Goal: Task Accomplishment & Management: Complete application form

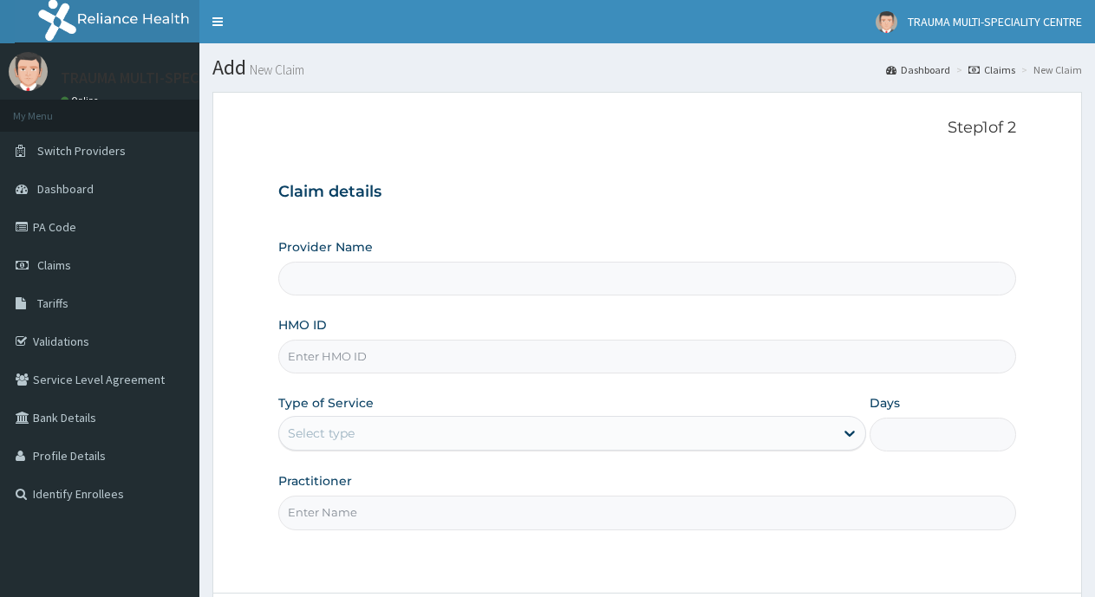
type input "TRAUMA MULTI-SPECIALIST CENTRE"
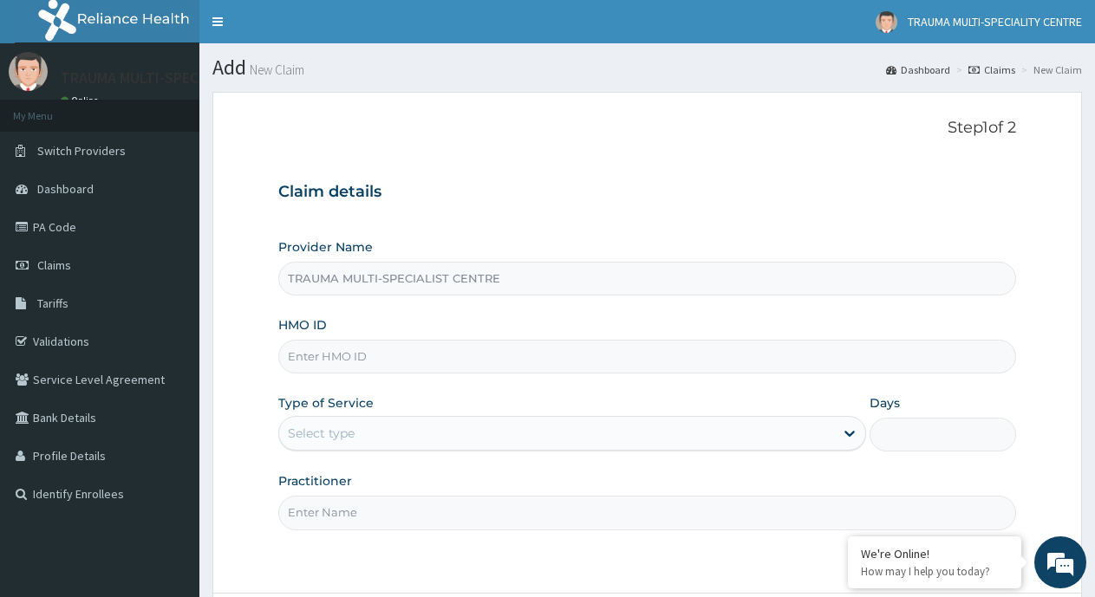
click at [372, 349] on input "HMO ID" at bounding box center [647, 357] width 738 height 34
paste input "VND/10523/A"
type input "VND/10523/A"
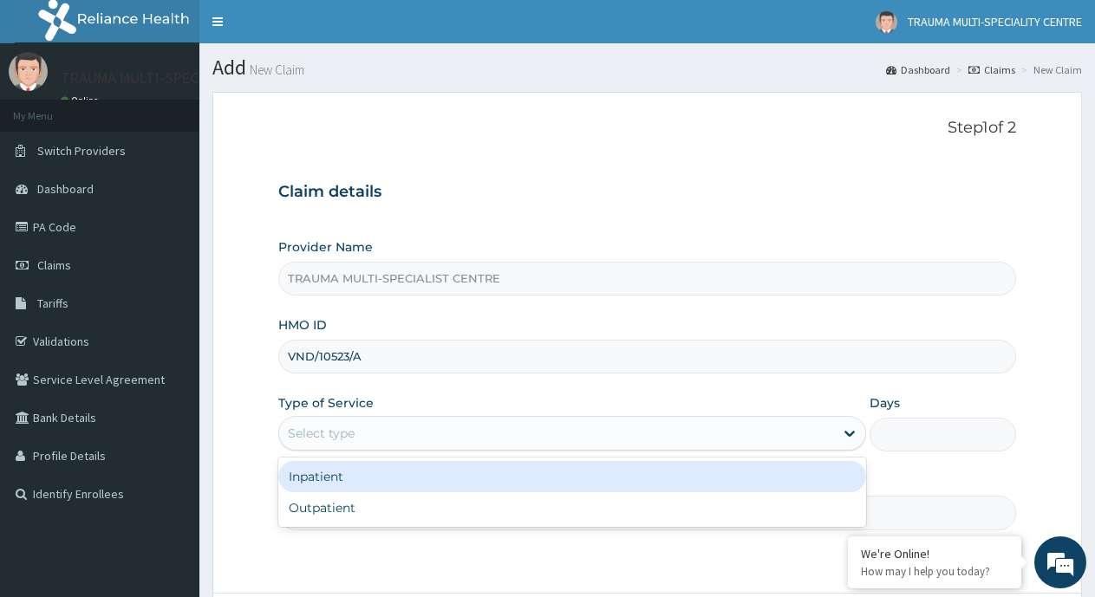
drag, startPoint x: 368, startPoint y: 427, endPoint x: 372, endPoint y: 451, distance: 24.7
click at [368, 432] on div "Select type" at bounding box center [556, 434] width 554 height 28
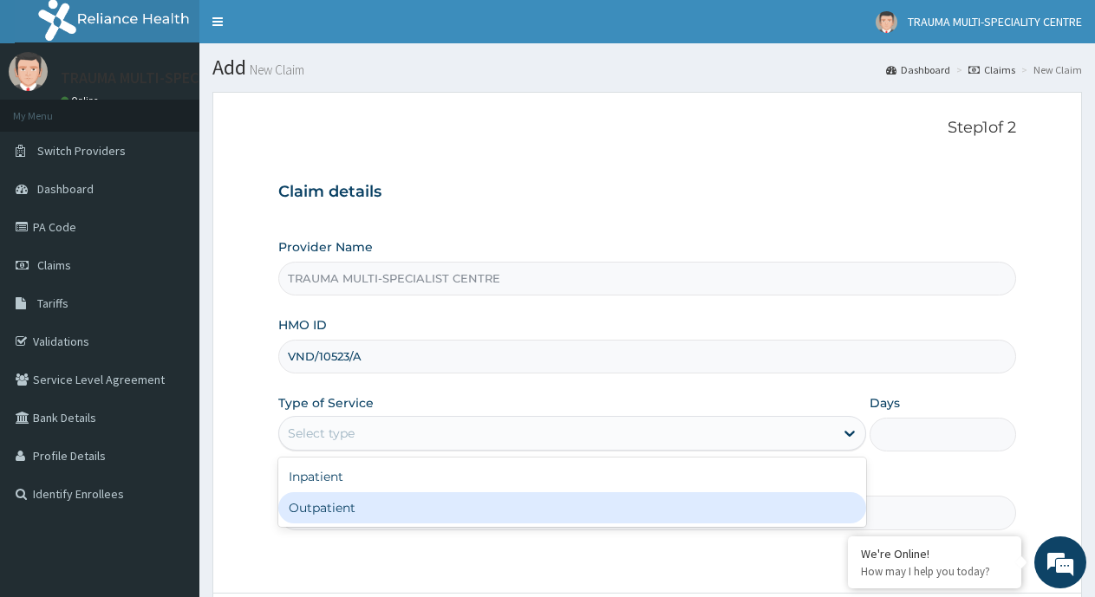
click at [353, 502] on div "Outpatient" at bounding box center [571, 507] width 587 height 31
type input "1"
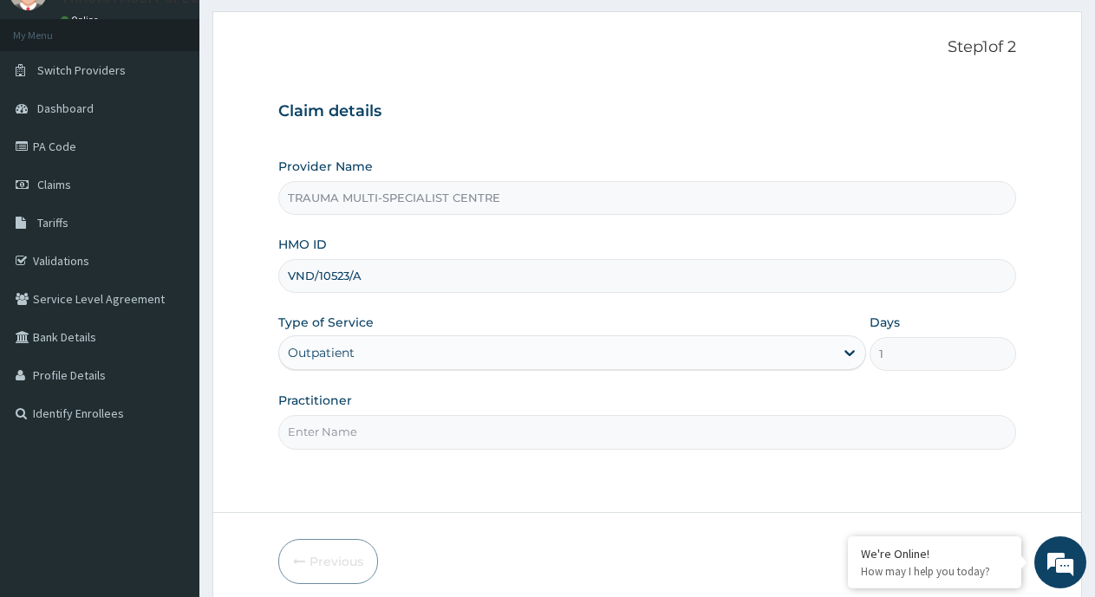
scroll to position [152, 0]
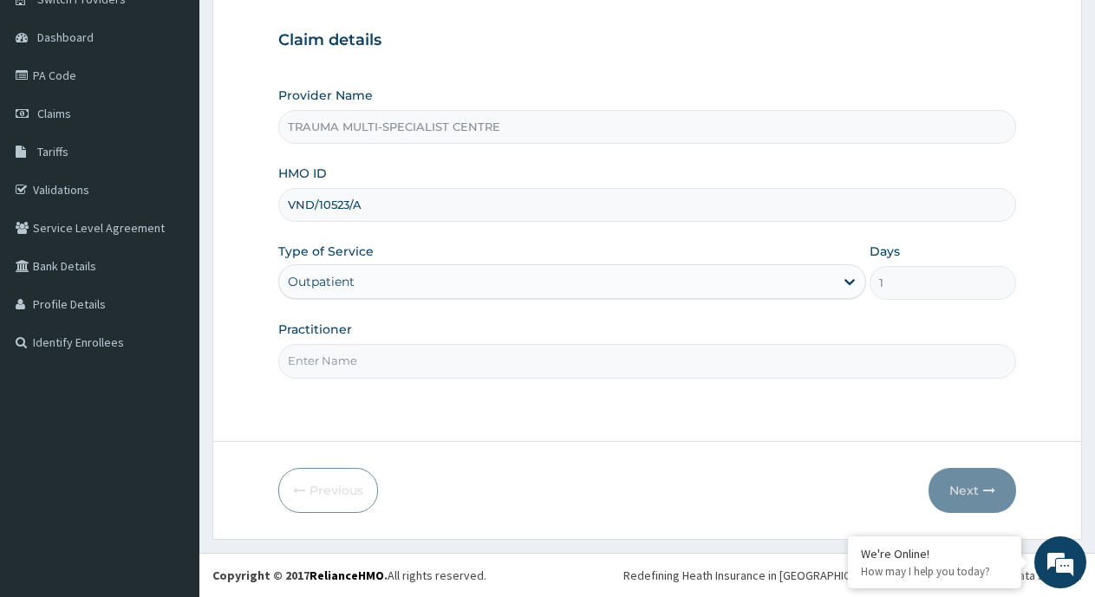
click at [378, 362] on input "Practitioner" at bounding box center [647, 361] width 738 height 34
type input "DR ITODO"
click at [947, 490] on button "Next" at bounding box center [973, 490] width 88 height 45
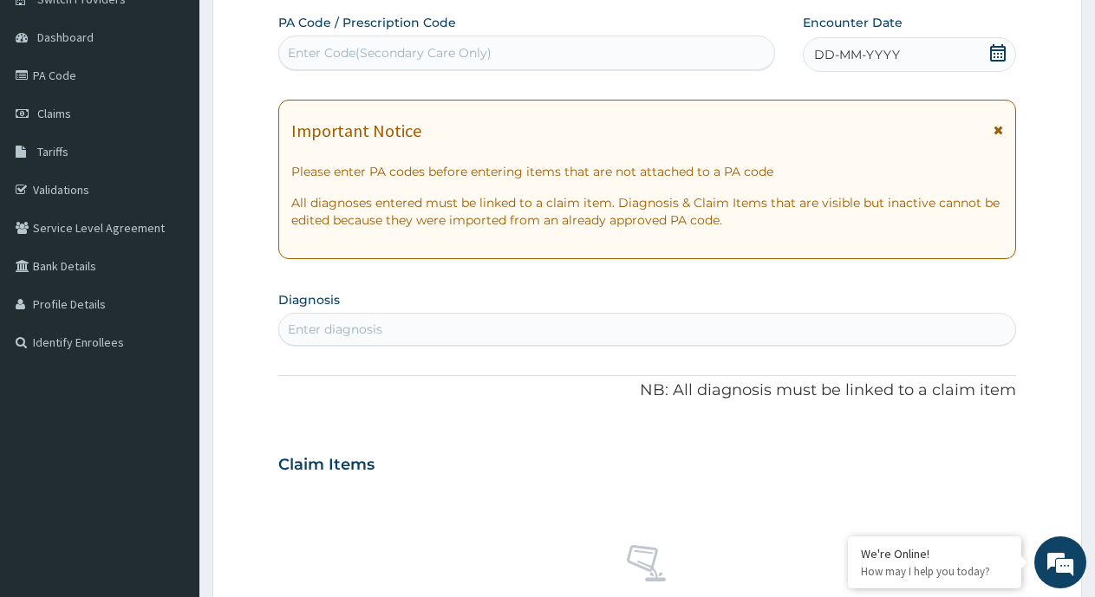
click at [443, 333] on div "Enter diagnosis" at bounding box center [647, 330] width 736 height 28
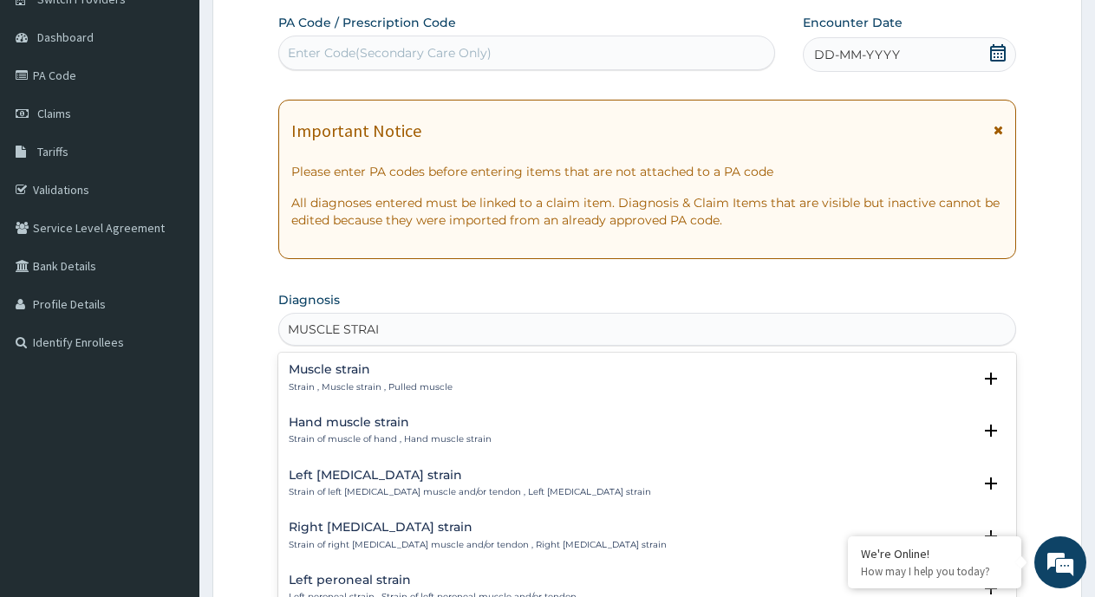
type input "MUSCLE STRAIN"
click at [368, 370] on h4 "Muscle strain" at bounding box center [371, 369] width 164 height 13
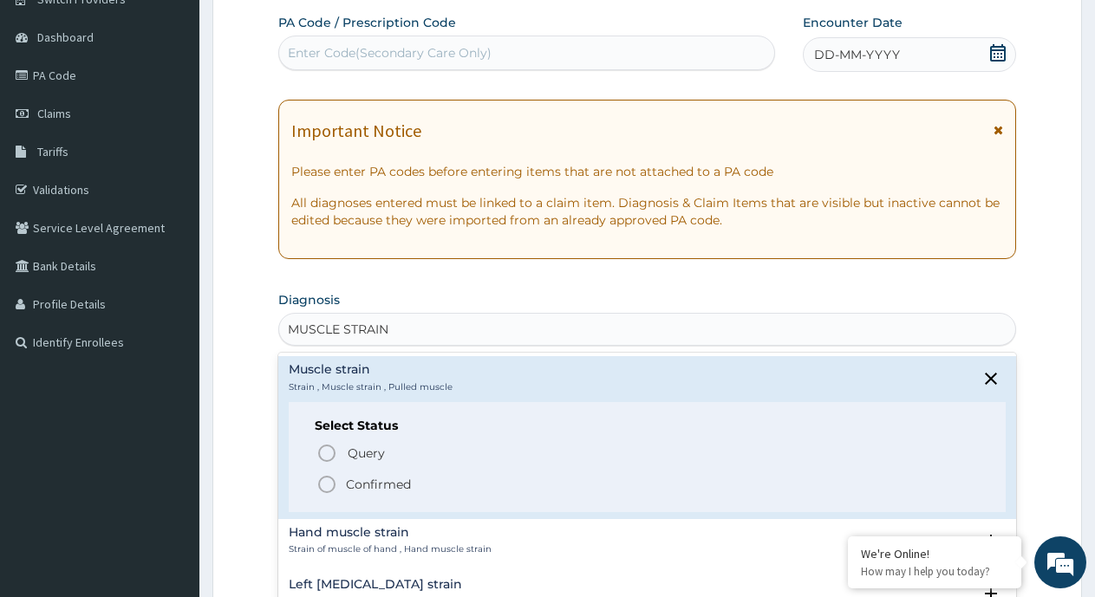
drag, startPoint x: 349, startPoint y: 485, endPoint x: 411, endPoint y: 332, distance: 164.5
click at [350, 485] on p "Confirmed" at bounding box center [378, 484] width 65 height 17
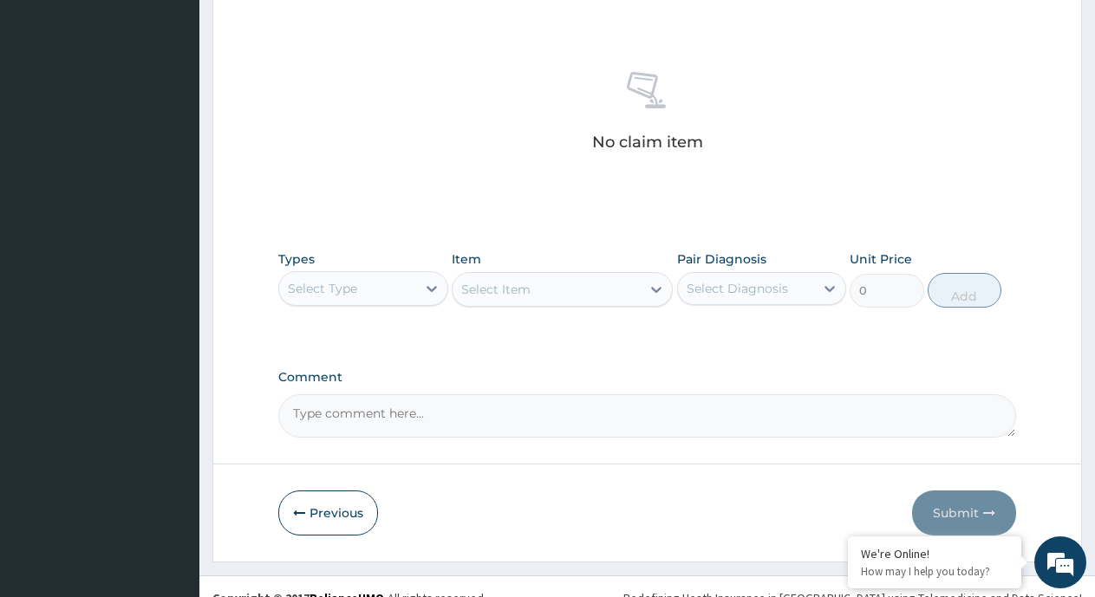
scroll to position [653, 0]
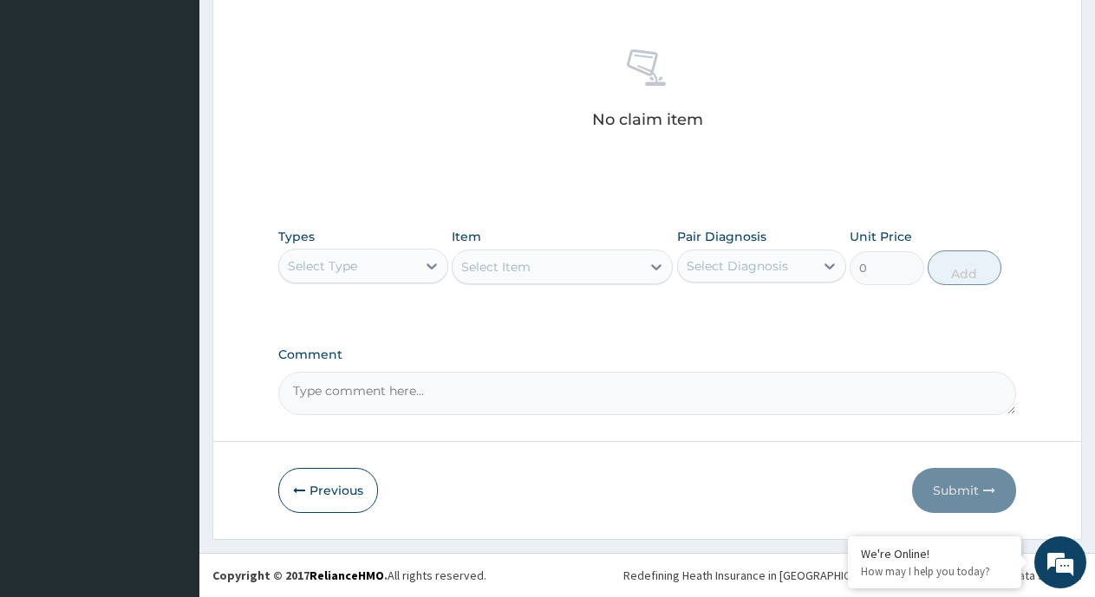
click at [400, 274] on div "Select Type" at bounding box center [347, 266] width 137 height 28
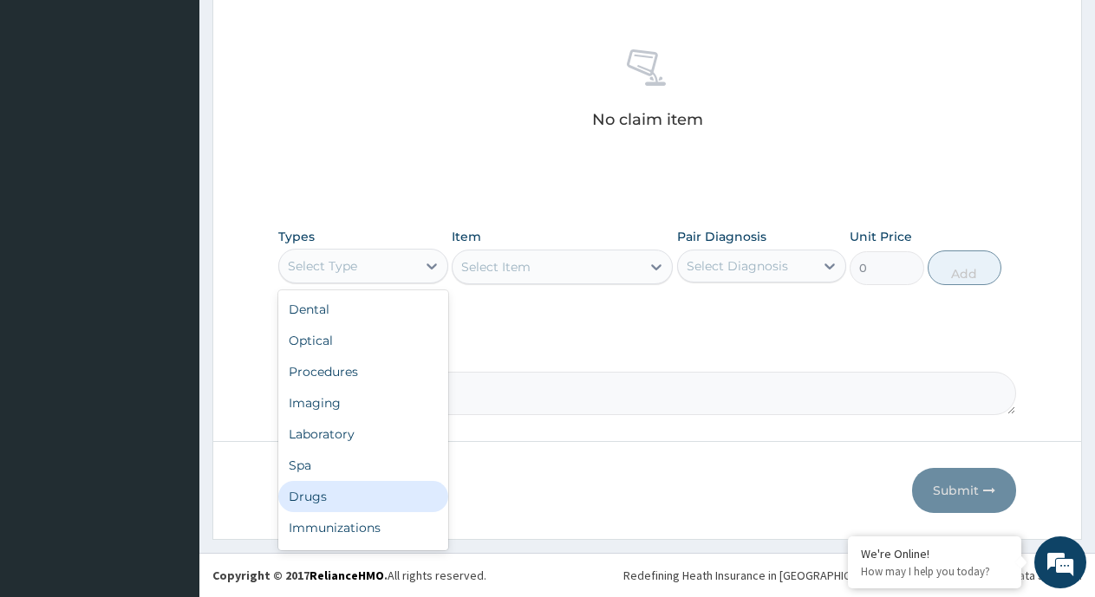
drag, startPoint x: 342, startPoint y: 501, endPoint x: 391, endPoint y: 433, distance: 84.0
click at [342, 500] on div "Drugs" at bounding box center [363, 496] width 170 height 31
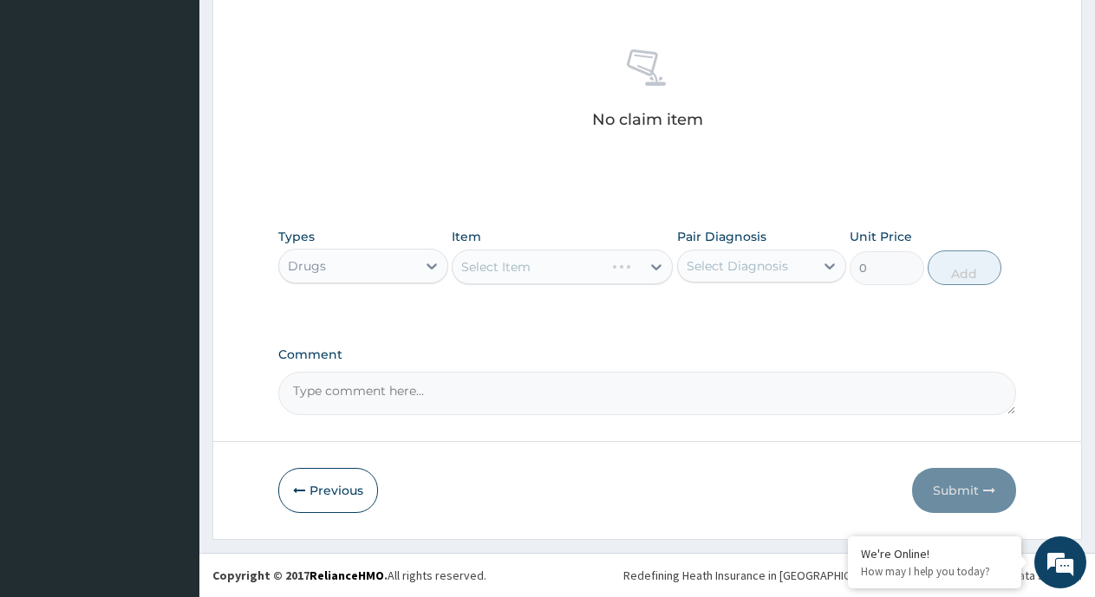
click at [597, 269] on div "Select Item" at bounding box center [562, 267] width 221 height 35
click at [649, 270] on icon at bounding box center [656, 266] width 17 height 17
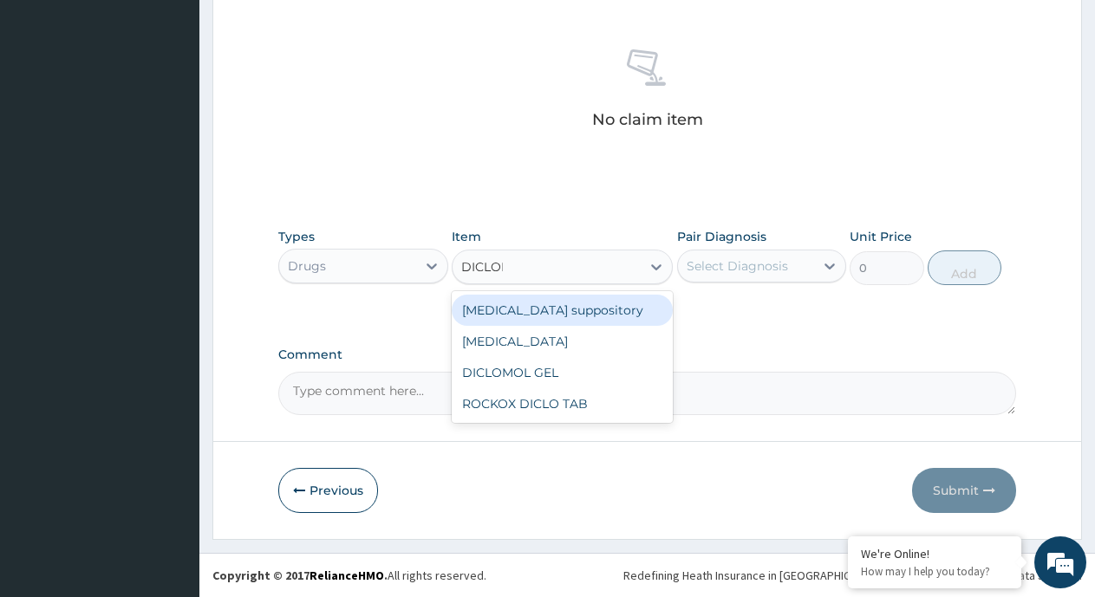
type input "DICLOFE"
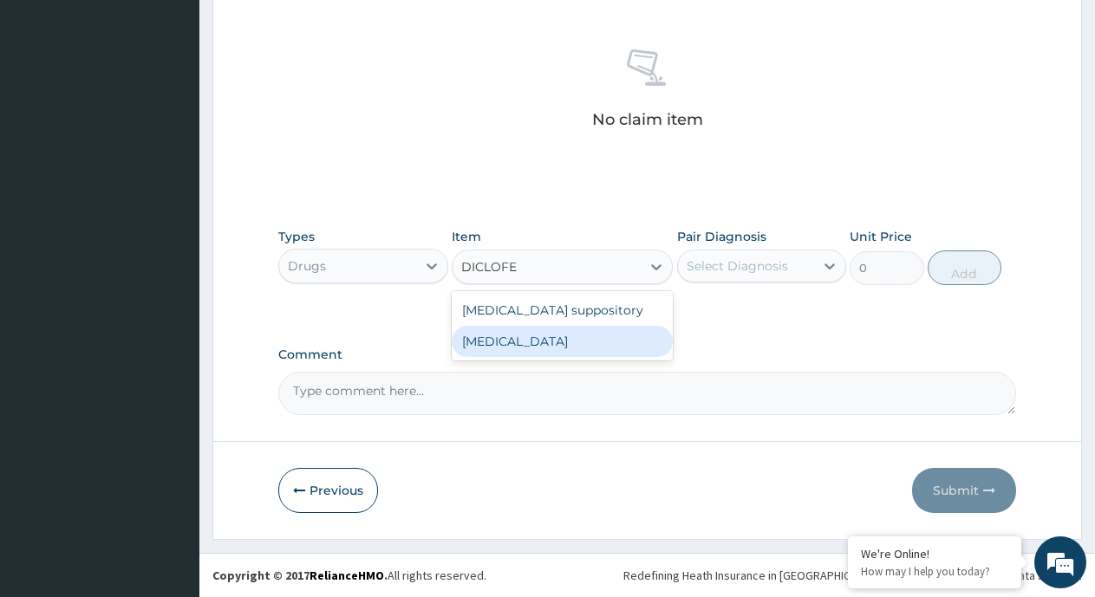
click at [488, 340] on div "[MEDICAL_DATA]" at bounding box center [562, 341] width 221 height 31
type input "591.25"
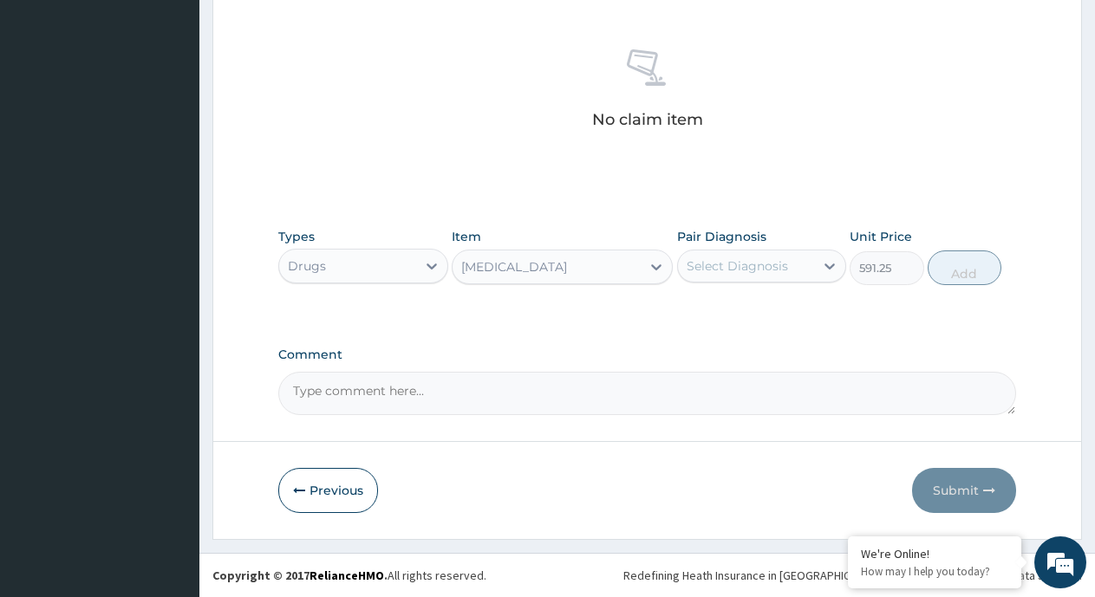
click at [616, 271] on div "[MEDICAL_DATA]" at bounding box center [547, 267] width 188 height 28
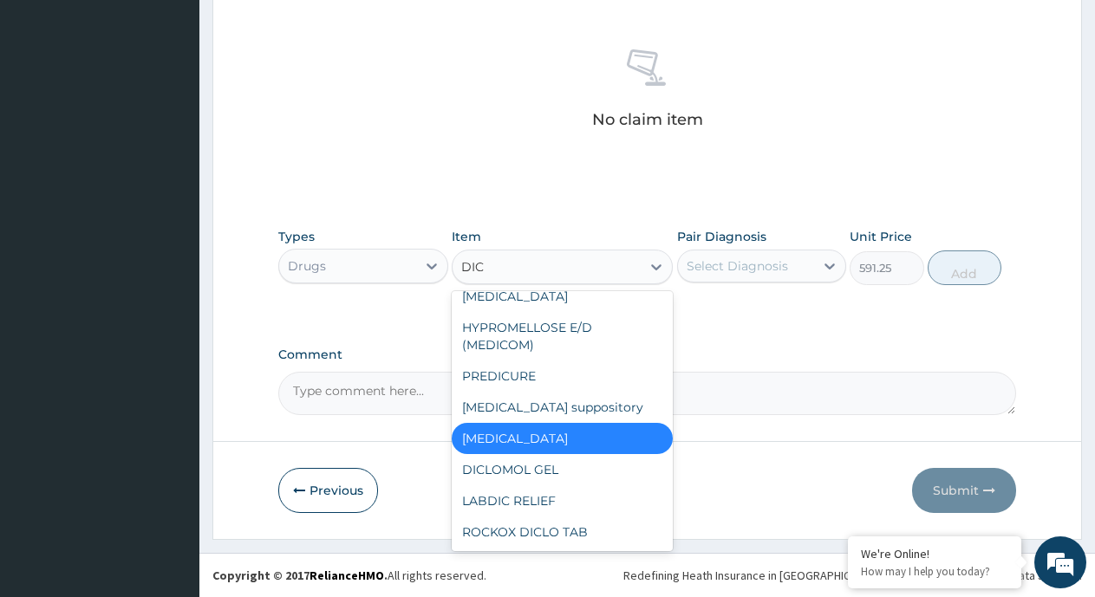
scroll to position [0, 0]
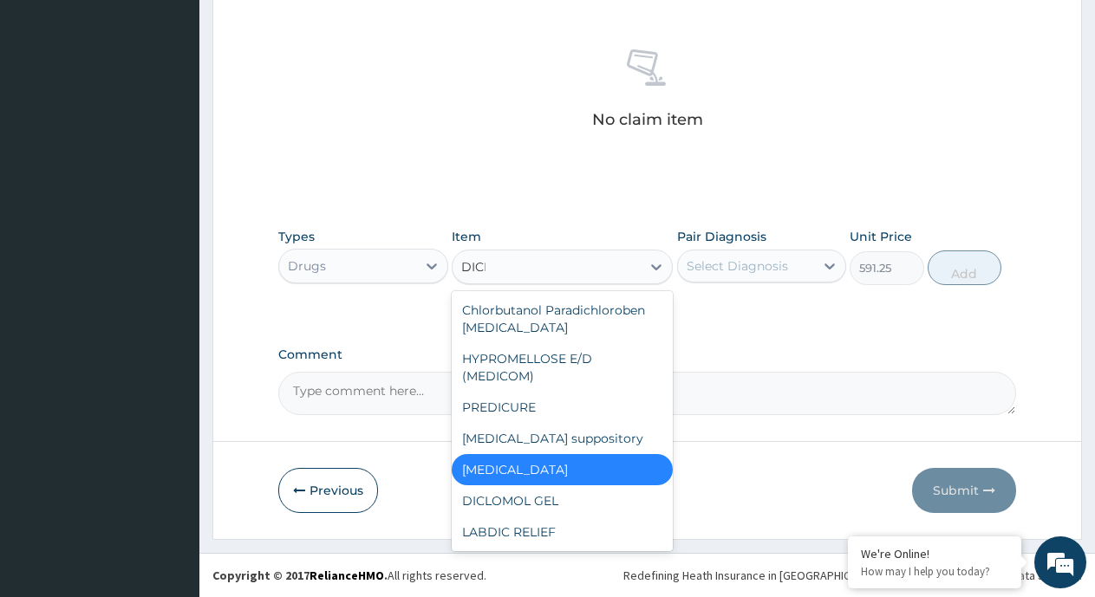
type input "DICLO"
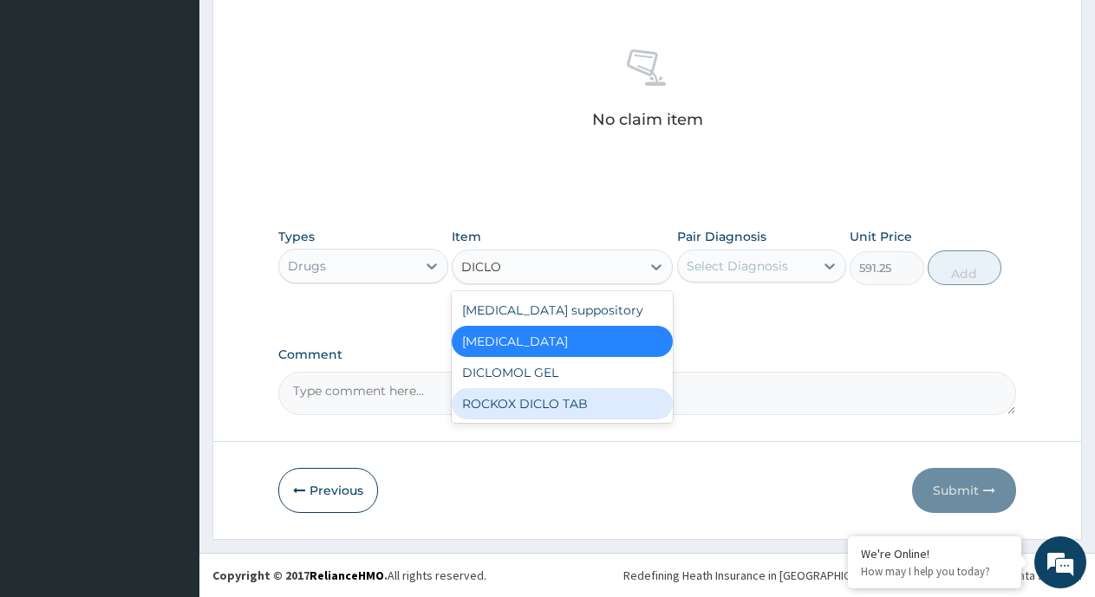
click at [562, 406] on div "ROCKOX DICLO TAB" at bounding box center [562, 403] width 221 height 31
type input "82.775"
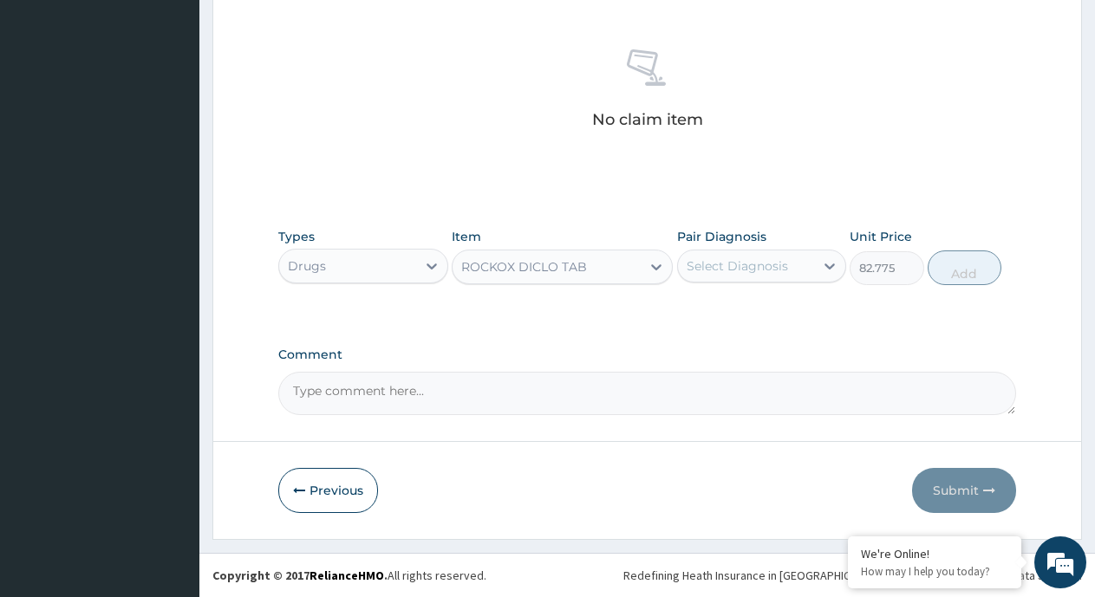
click at [754, 270] on div "Select Diagnosis" at bounding box center [737, 266] width 101 height 17
click at [726, 310] on label "Muscle strain" at bounding box center [747, 308] width 82 height 17
checkbox input "true"
click at [953, 275] on button "Add" at bounding box center [965, 268] width 74 height 35
type input "0"
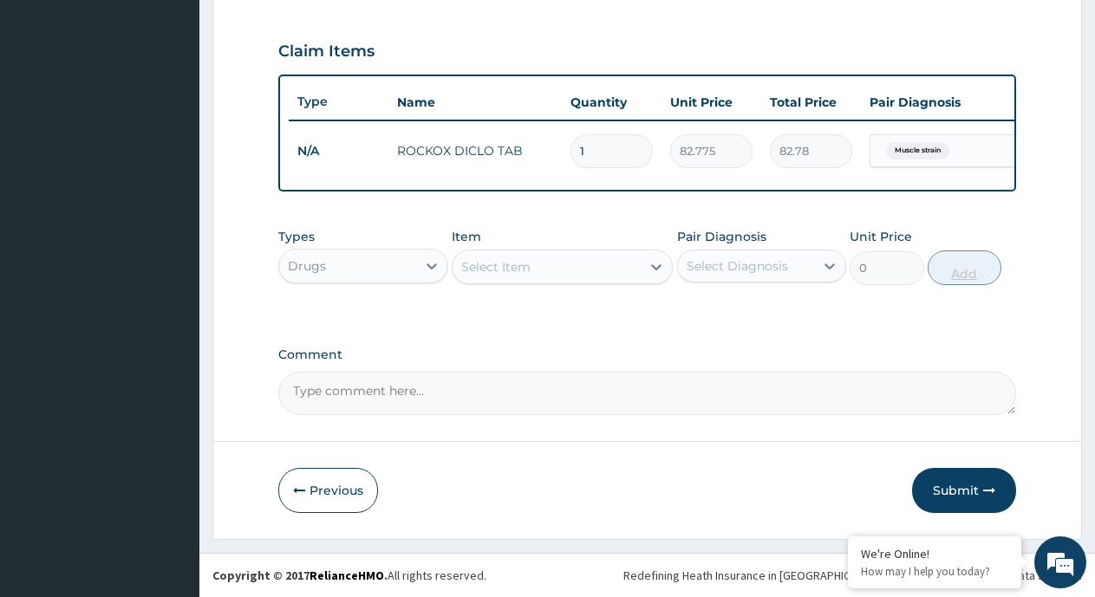
scroll to position [585, 0]
type input "11"
type input "910.53"
type input "110"
type input "9105.25"
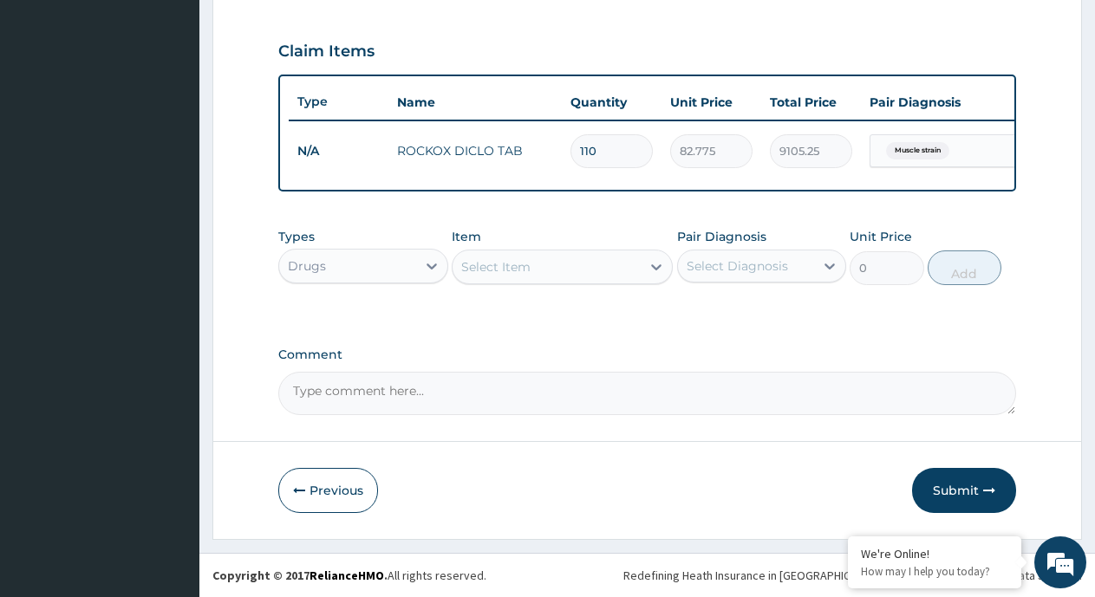
type input "110"
click at [571, 271] on div "Select Item" at bounding box center [547, 267] width 188 height 28
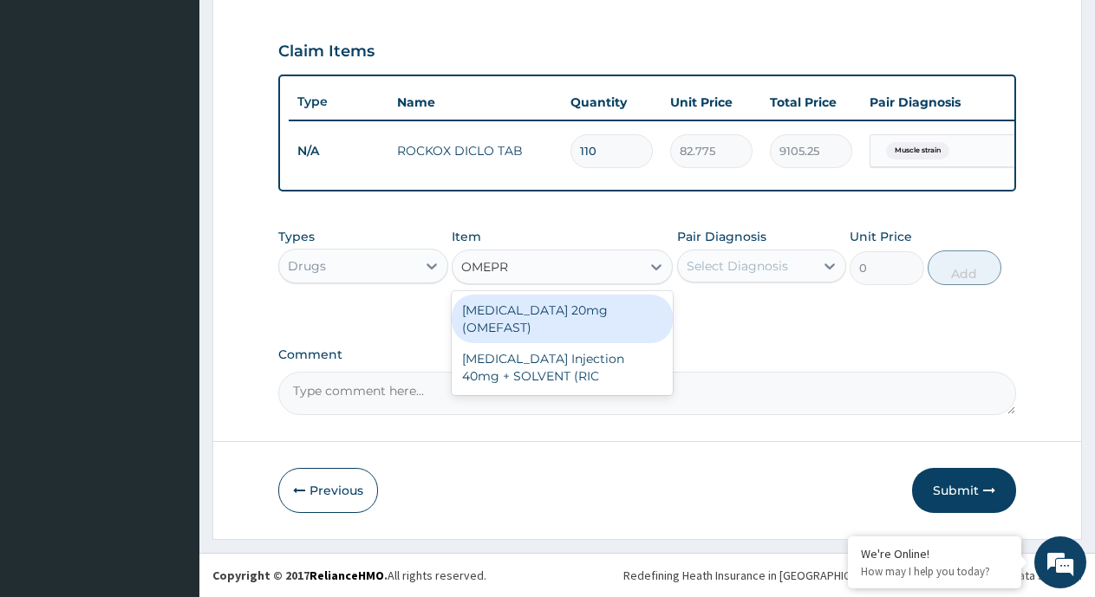
type input "OMEPRA"
click at [566, 309] on div "OMEPRAZOLE 20mg (OMEFAST)" at bounding box center [562, 319] width 221 height 49
type input "82.775"
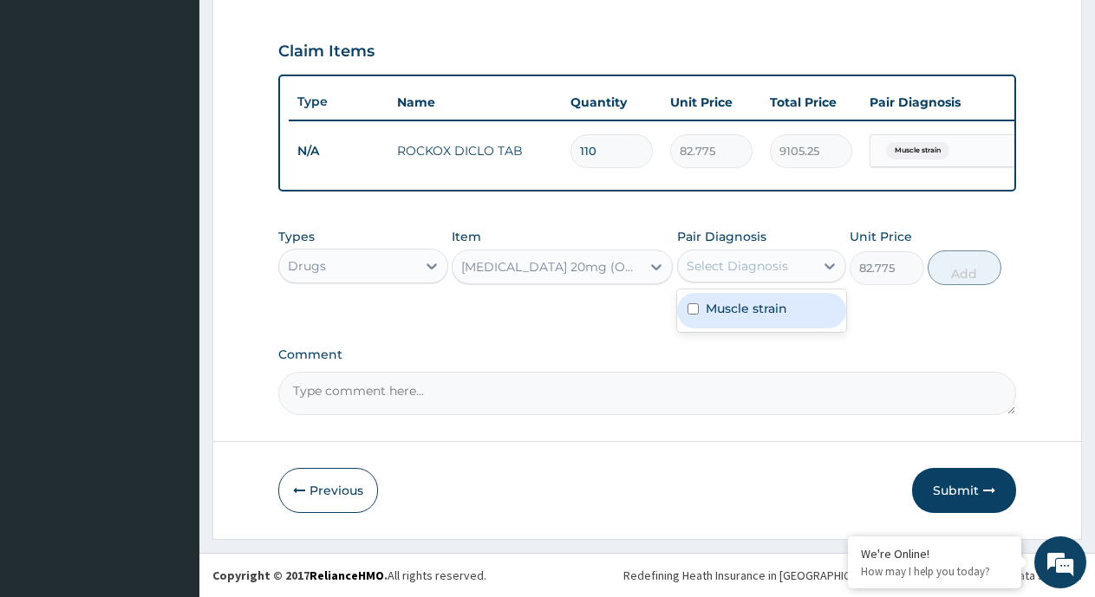
click at [772, 268] on div "Select Diagnosis" at bounding box center [737, 266] width 101 height 17
click at [730, 316] on label "Muscle strain" at bounding box center [747, 308] width 82 height 17
checkbox input "true"
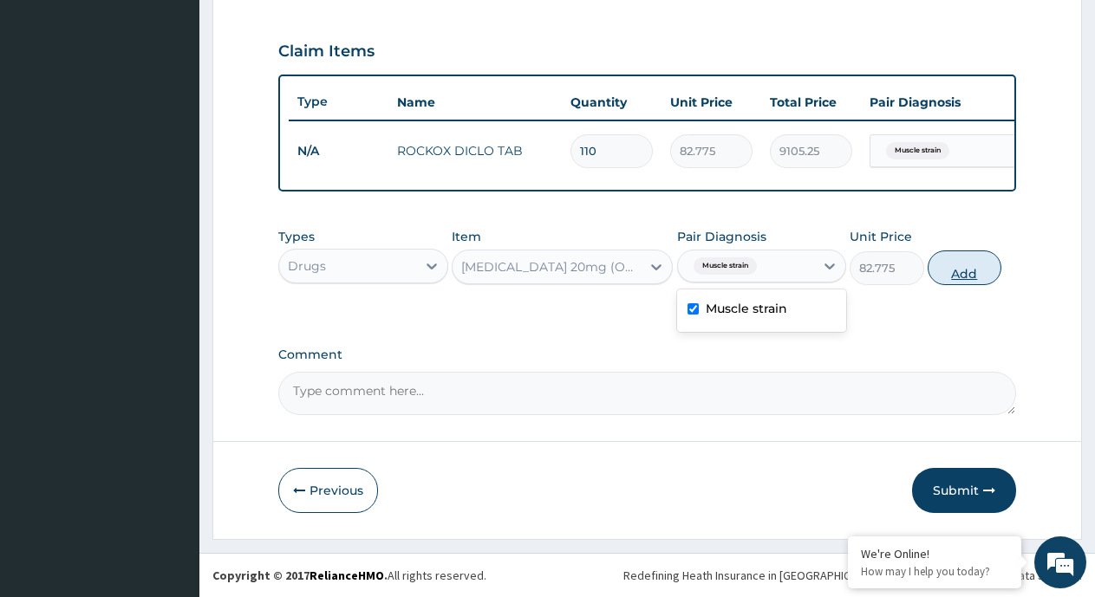
click at [958, 275] on button "Add" at bounding box center [965, 268] width 74 height 35
type input "0"
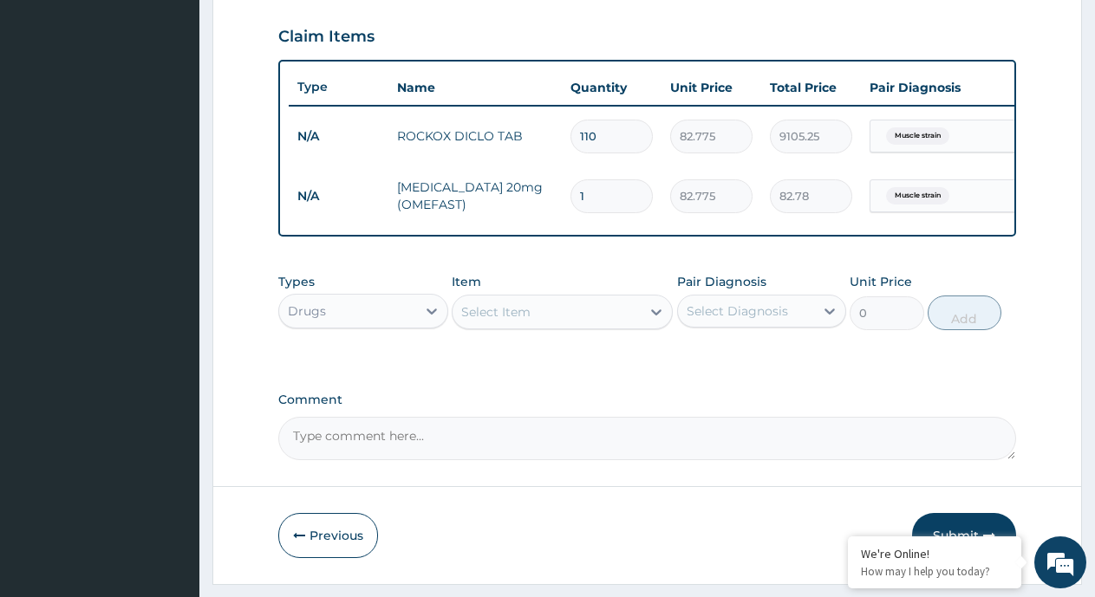
type input "0.00"
type input "5"
type input "413.88"
type input "5"
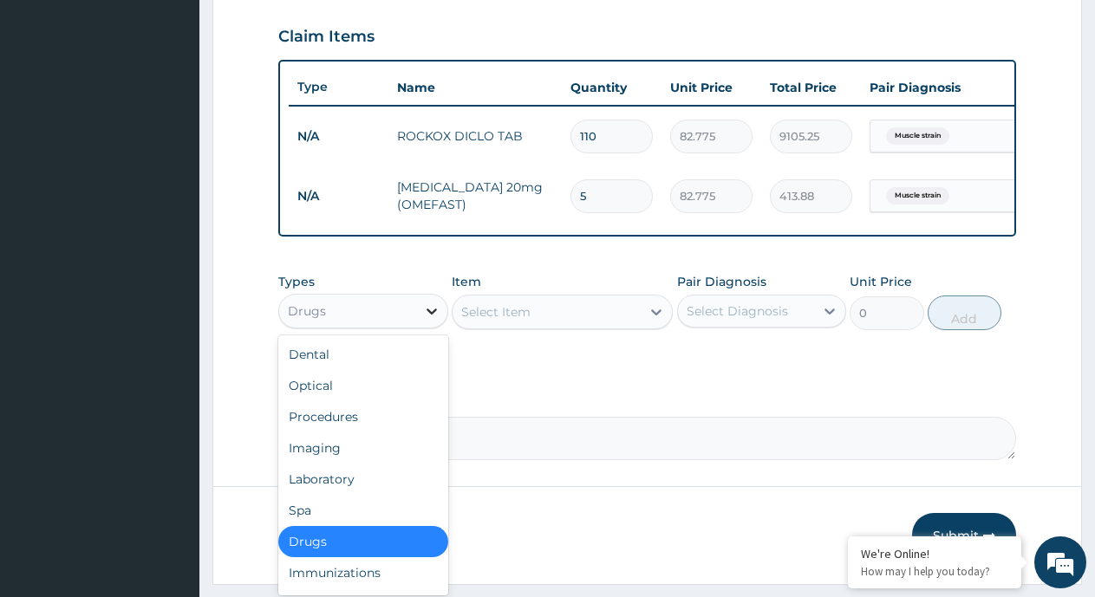
click at [421, 326] on div at bounding box center [431, 311] width 31 height 31
click at [335, 433] on div "Procedures" at bounding box center [363, 416] width 170 height 31
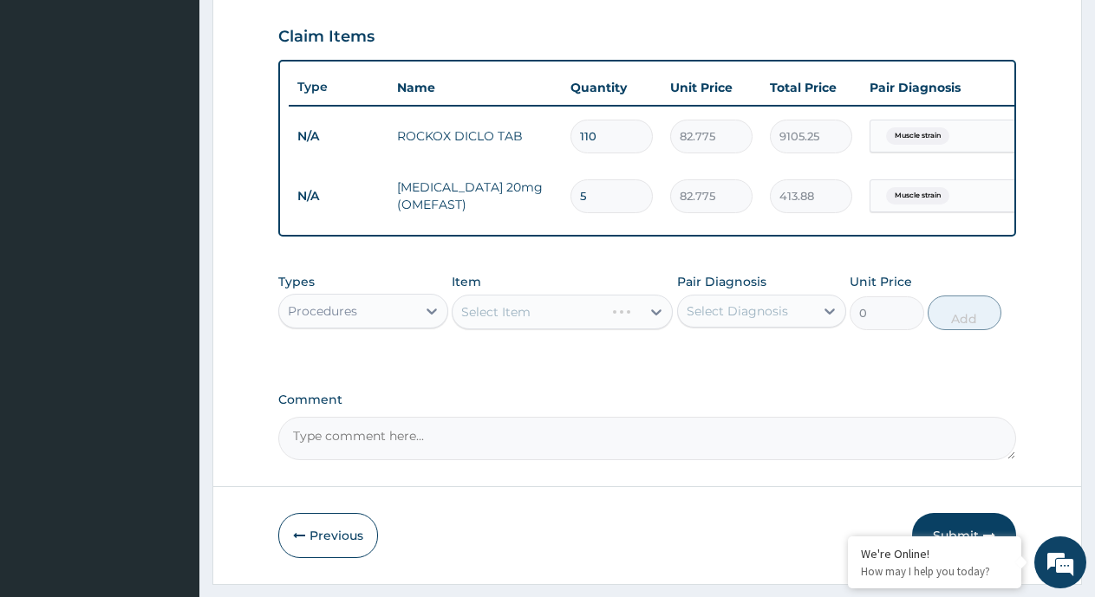
click at [607, 327] on div "Select Item" at bounding box center [562, 312] width 221 height 35
click at [607, 326] on div "Select Item" at bounding box center [547, 312] width 188 height 28
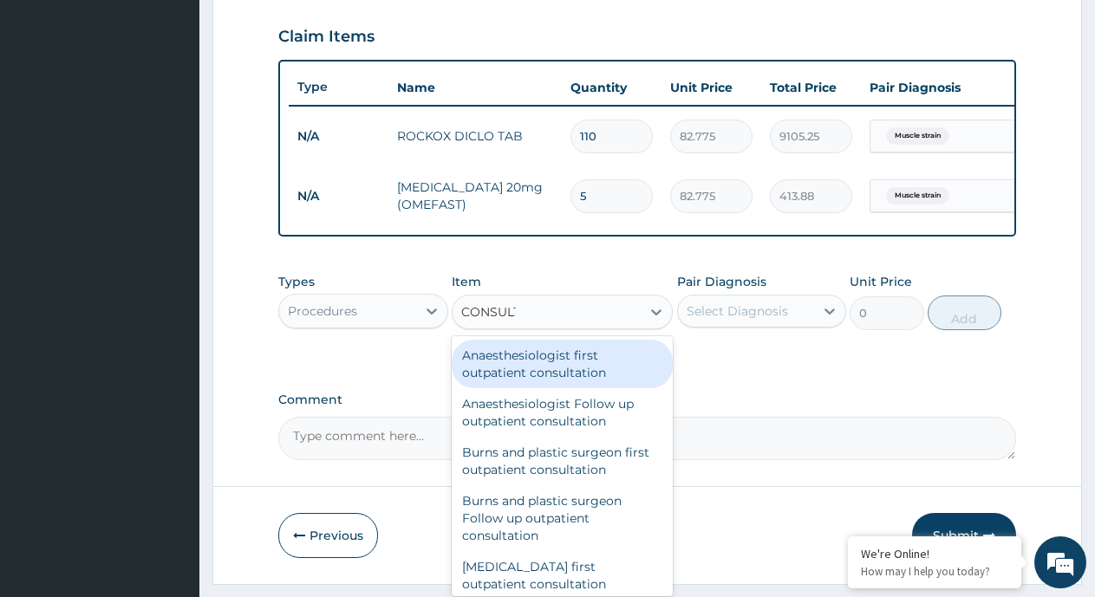
type input "CONSULTA"
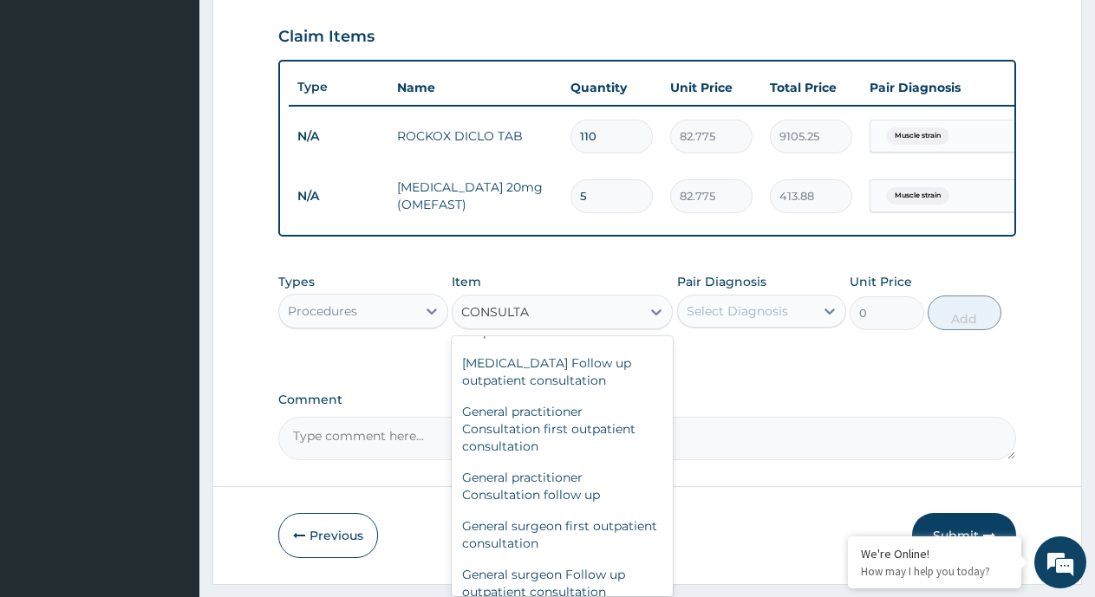
scroll to position [867, 0]
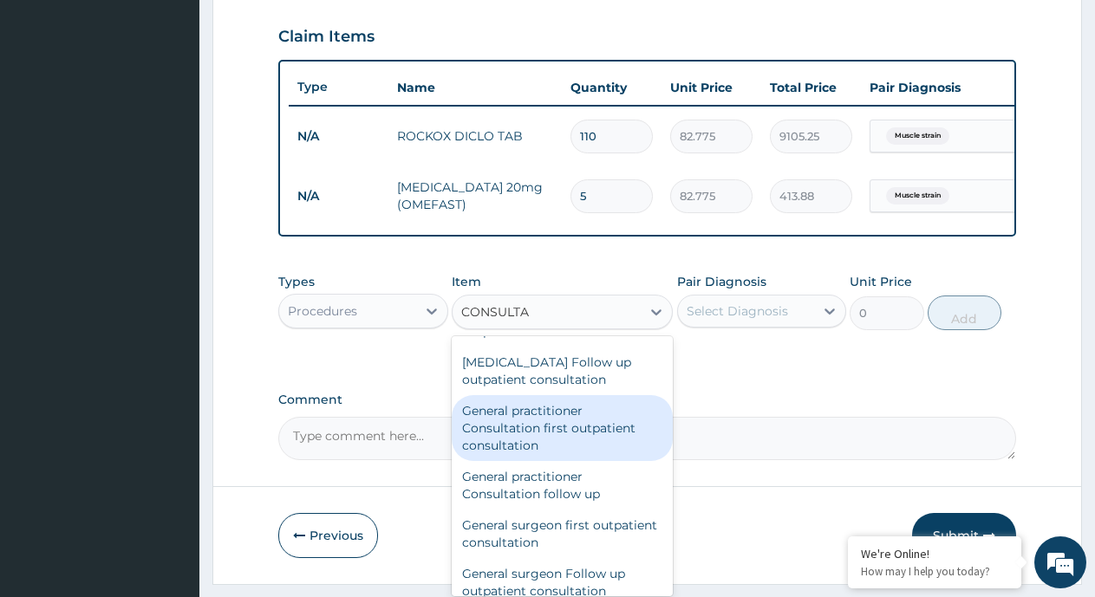
click at [517, 461] on div "General practitioner Consultation first outpatient consultation" at bounding box center [562, 428] width 221 height 66
type input "3547.5"
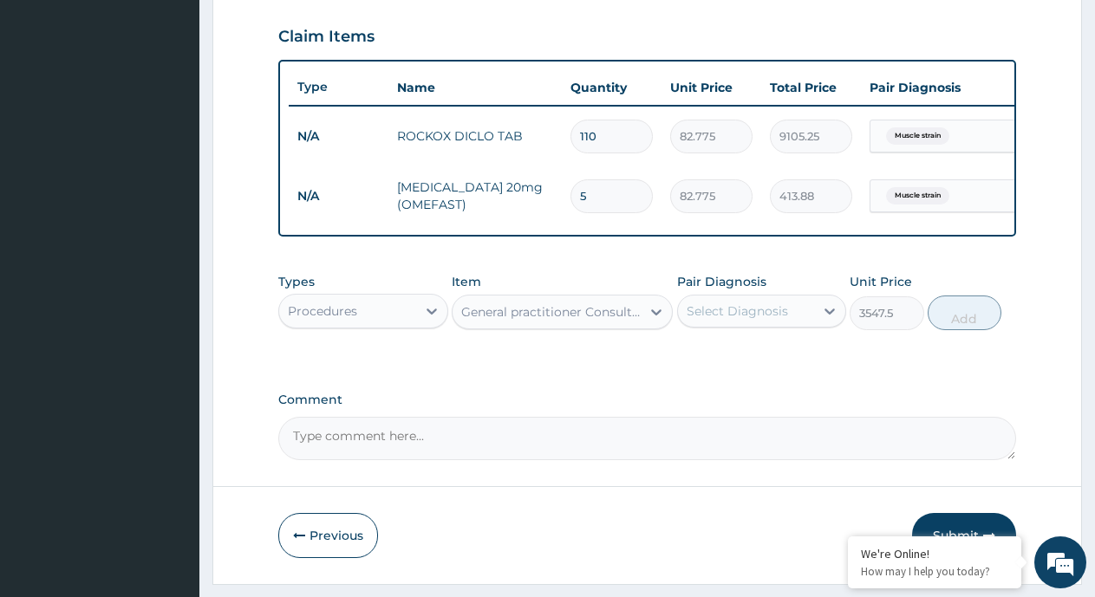
drag, startPoint x: 799, startPoint y: 328, endPoint x: 790, endPoint y: 343, distance: 17.9
click at [799, 325] on div "Select Diagnosis" at bounding box center [746, 311] width 137 height 28
click at [728, 362] on label "Muscle strain" at bounding box center [747, 353] width 82 height 17
checkbox input "true"
click at [949, 330] on button "Add" at bounding box center [965, 313] width 74 height 35
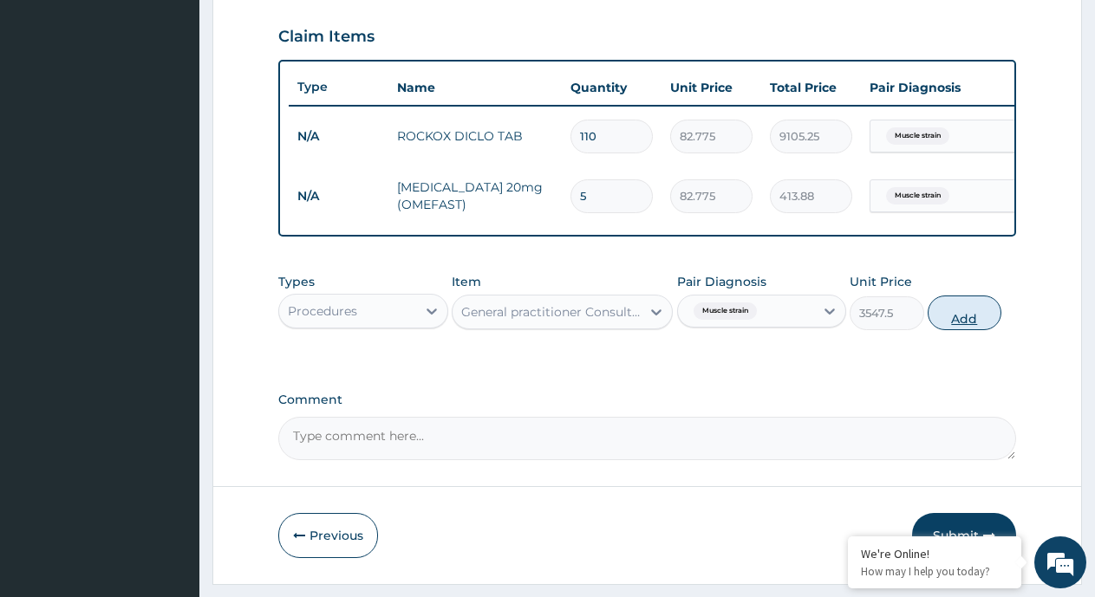
type input "0"
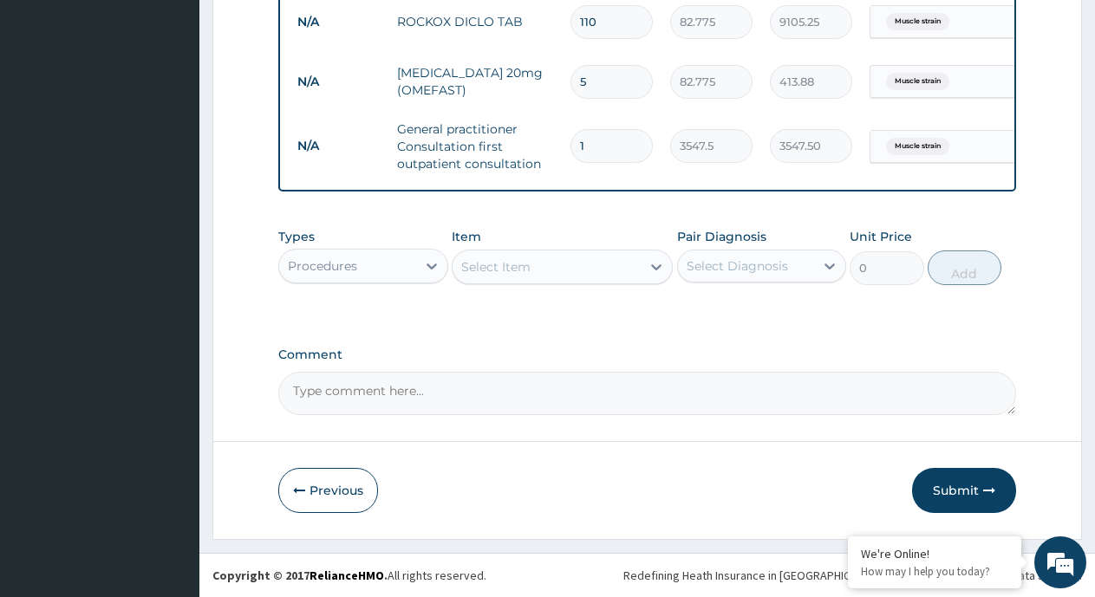
scroll to position [714, 0]
click at [943, 493] on button "Submit" at bounding box center [964, 490] width 104 height 45
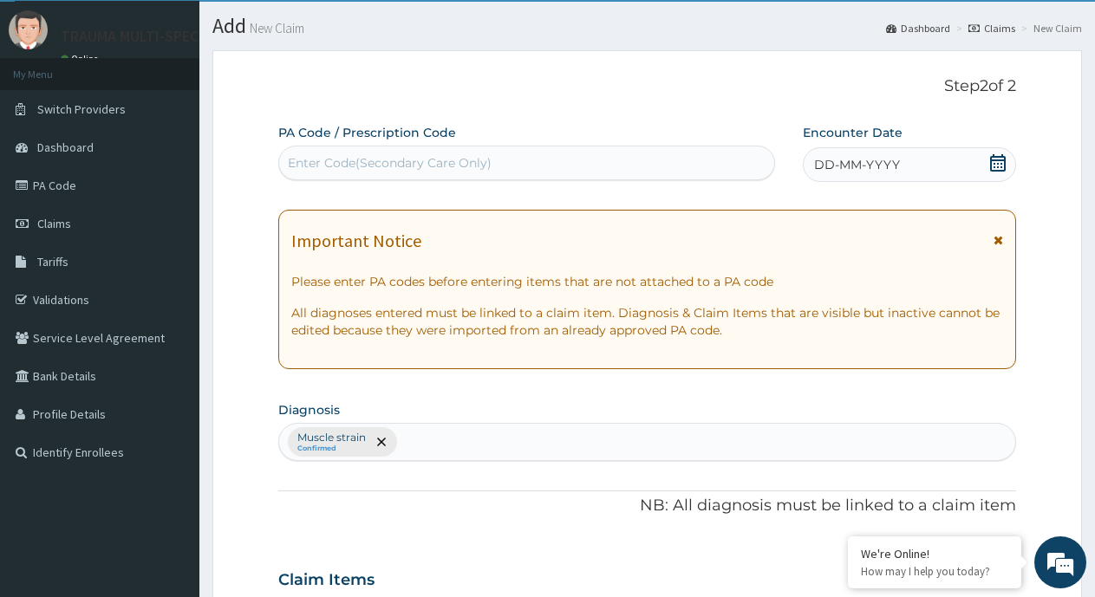
scroll to position [0, 0]
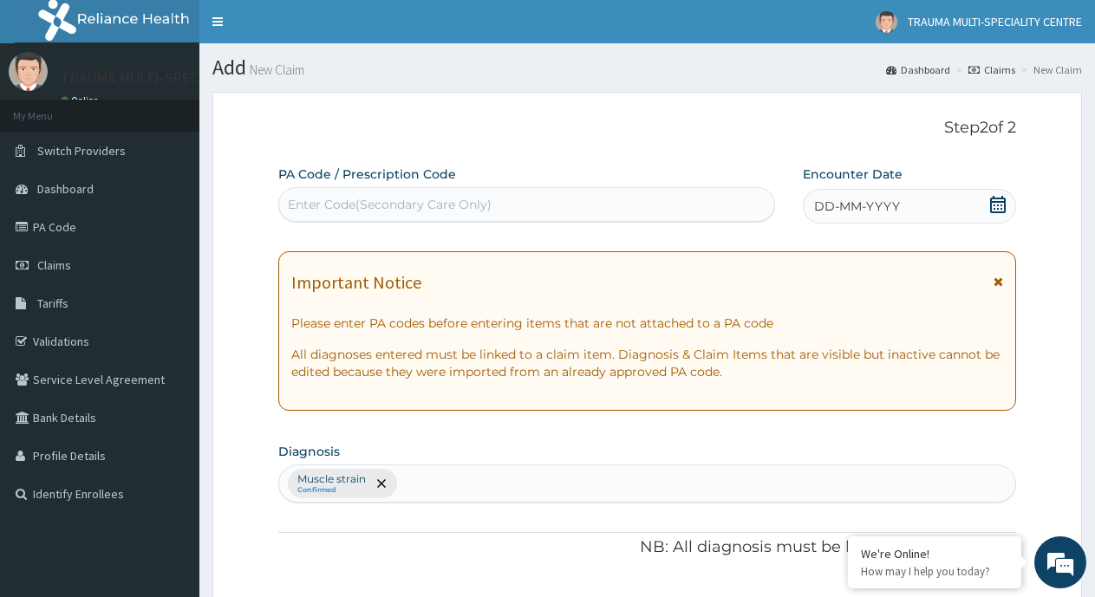
click at [997, 204] on icon at bounding box center [997, 204] width 17 height 17
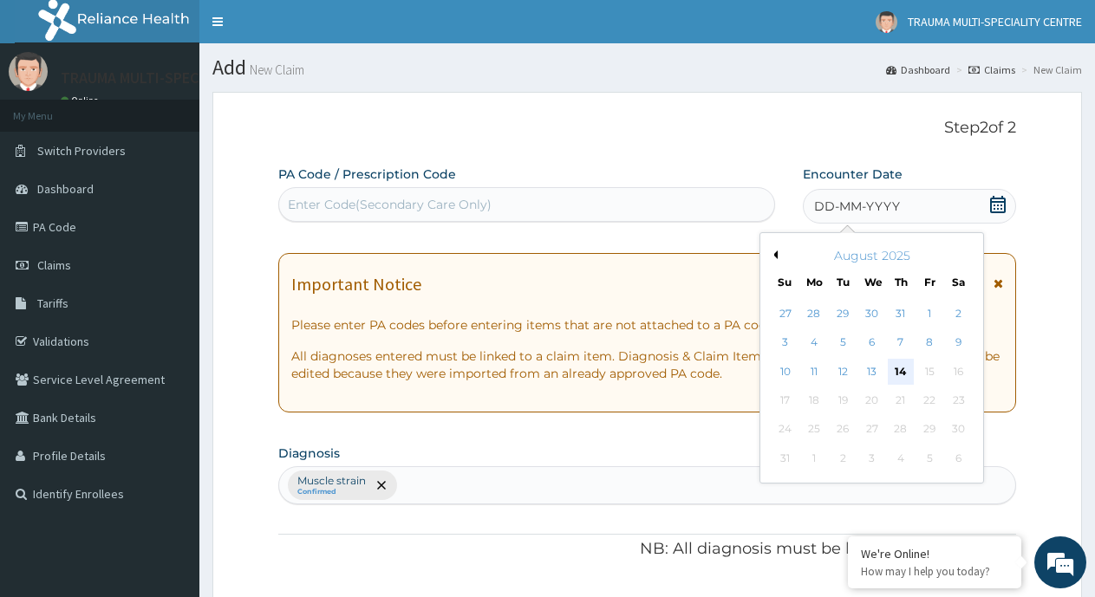
click at [897, 362] on div "14" at bounding box center [901, 372] width 26 height 26
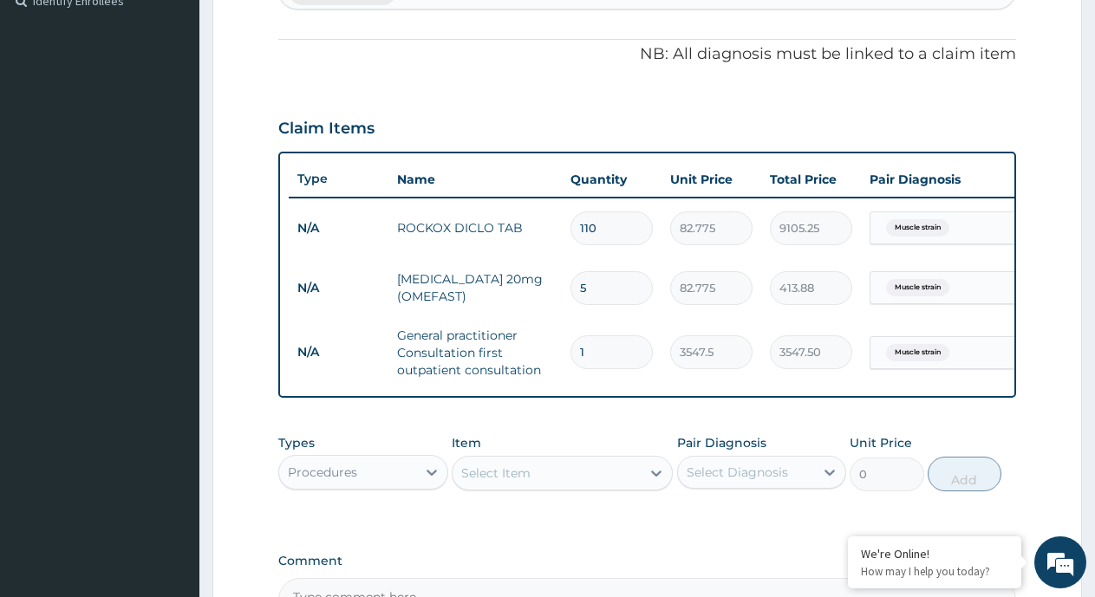
scroll to position [714, 0]
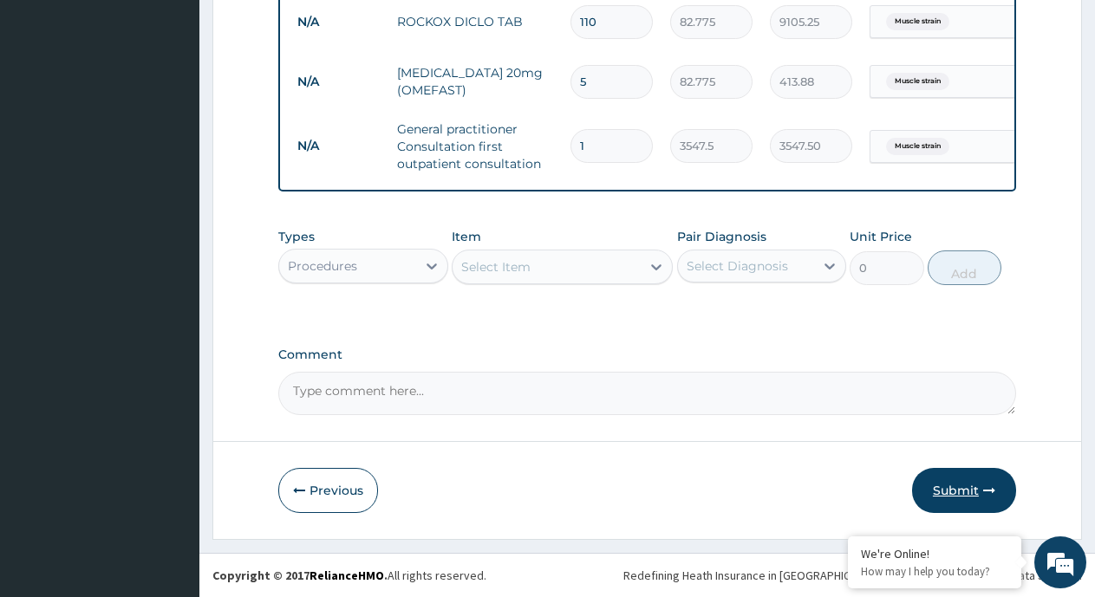
click at [971, 489] on button "Submit" at bounding box center [964, 490] width 104 height 45
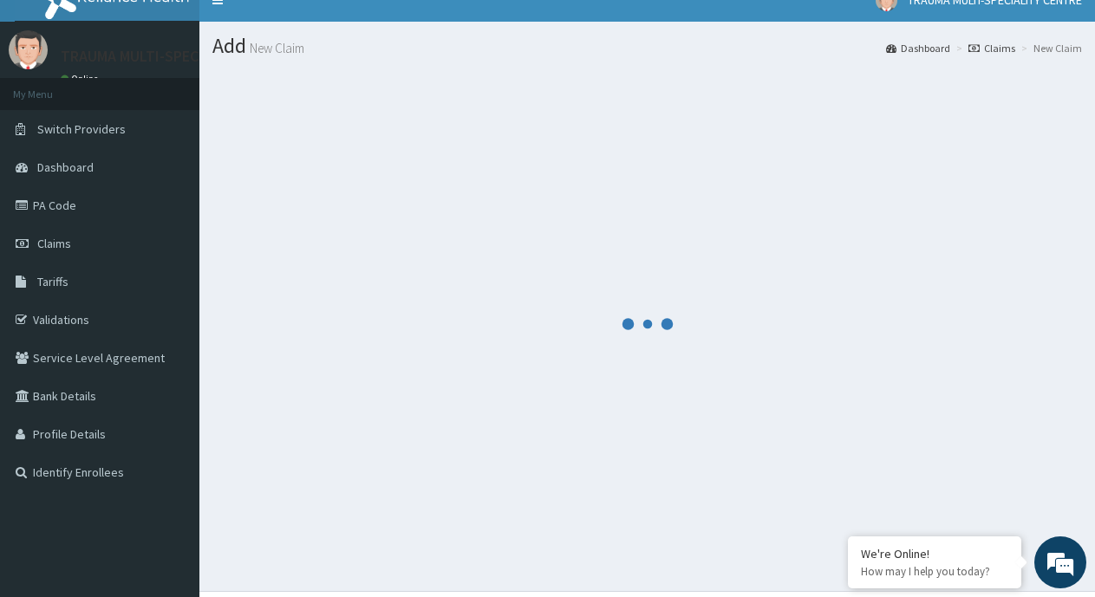
scroll to position [0, 0]
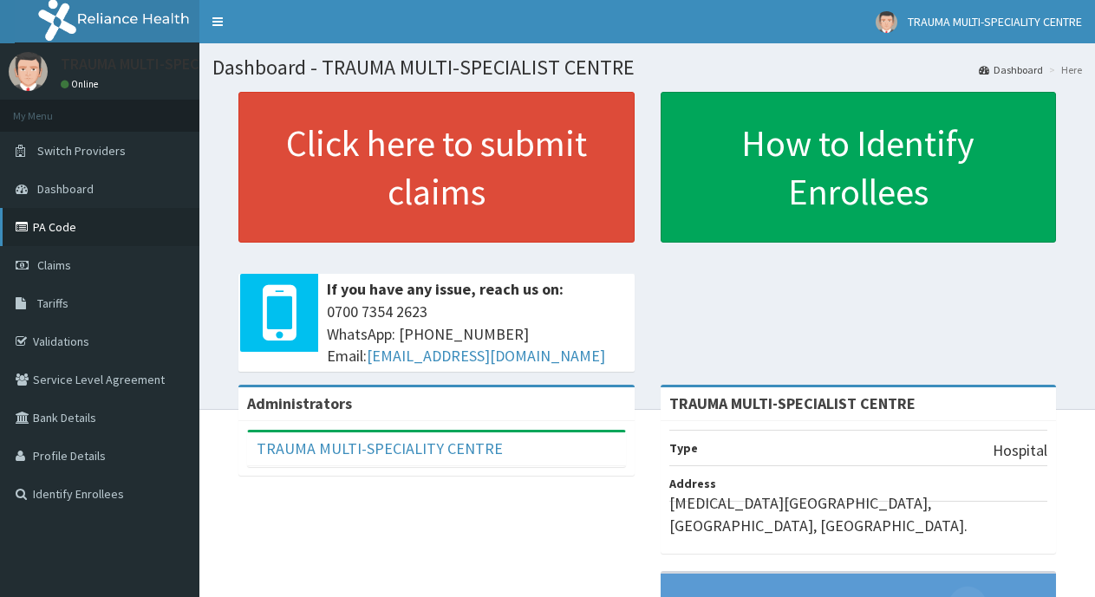
click at [68, 236] on link "PA Code" at bounding box center [99, 227] width 199 height 38
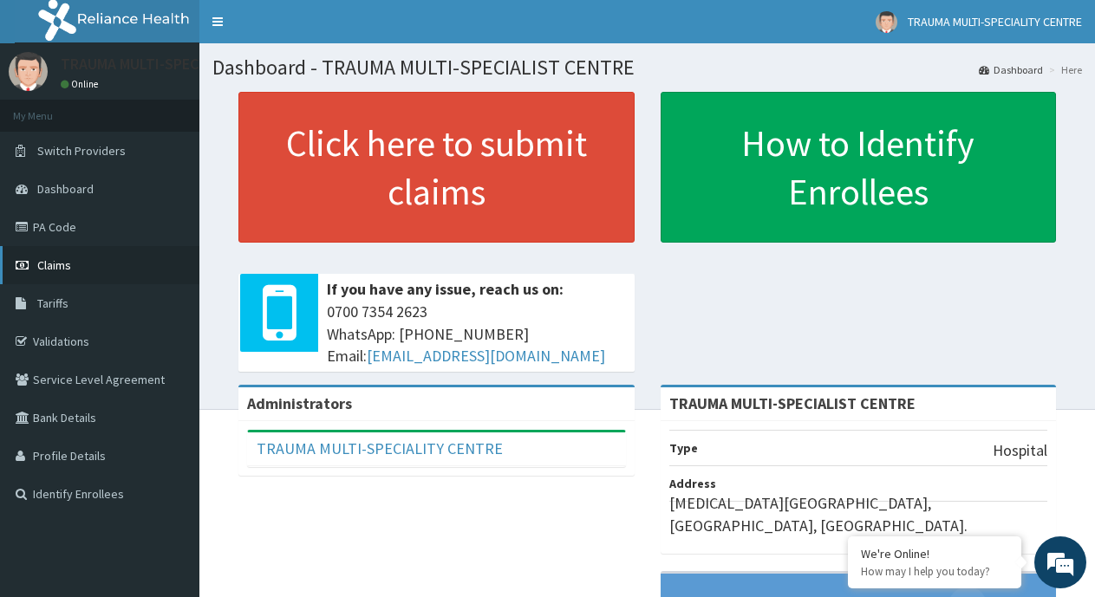
click at [54, 262] on span "Claims" at bounding box center [54, 266] width 34 height 16
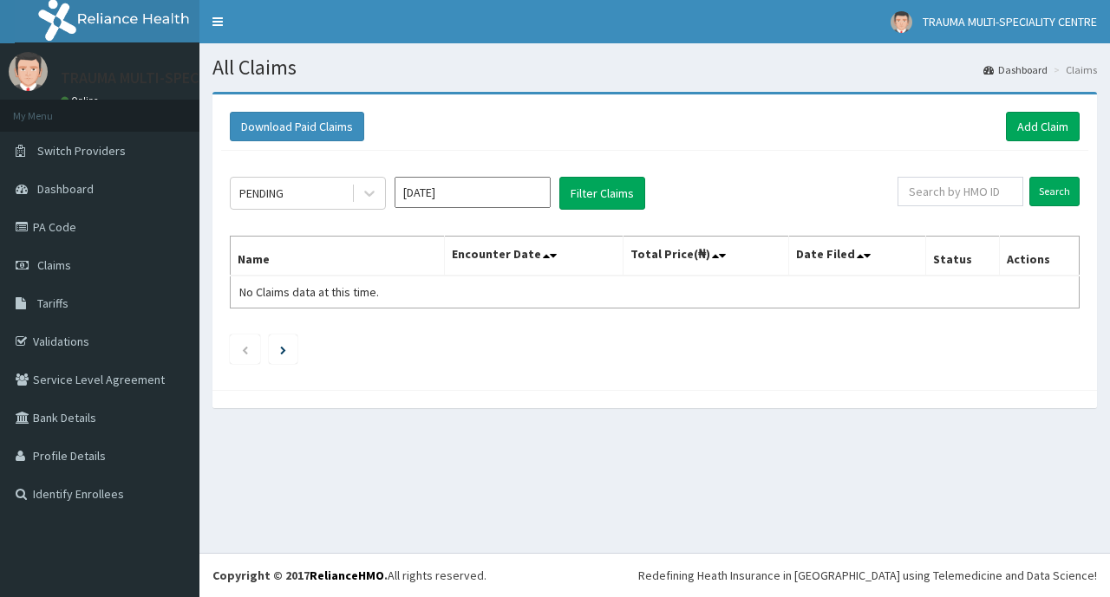
click at [374, 196] on icon at bounding box center [369, 193] width 17 height 17
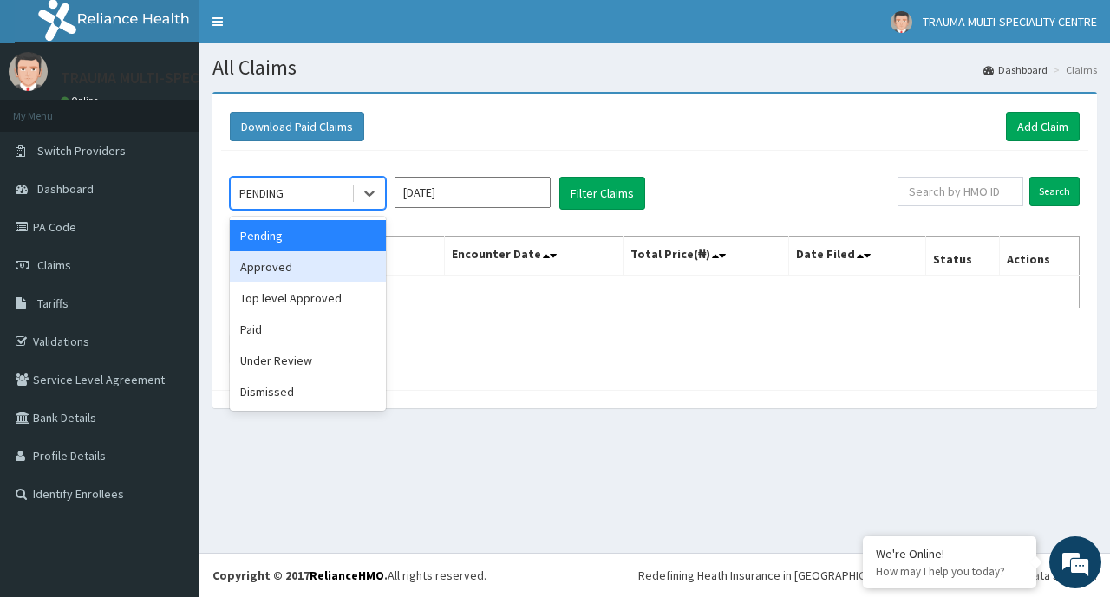
click at [271, 277] on div "Approved" at bounding box center [308, 266] width 156 height 31
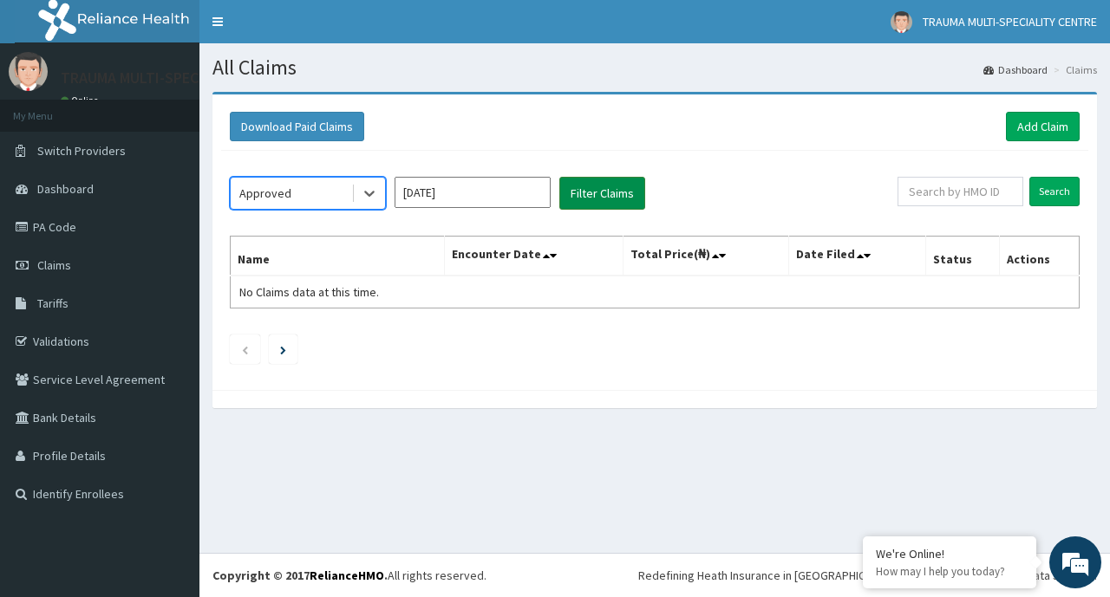
click at [596, 194] on button "Filter Claims" at bounding box center [602, 193] width 86 height 33
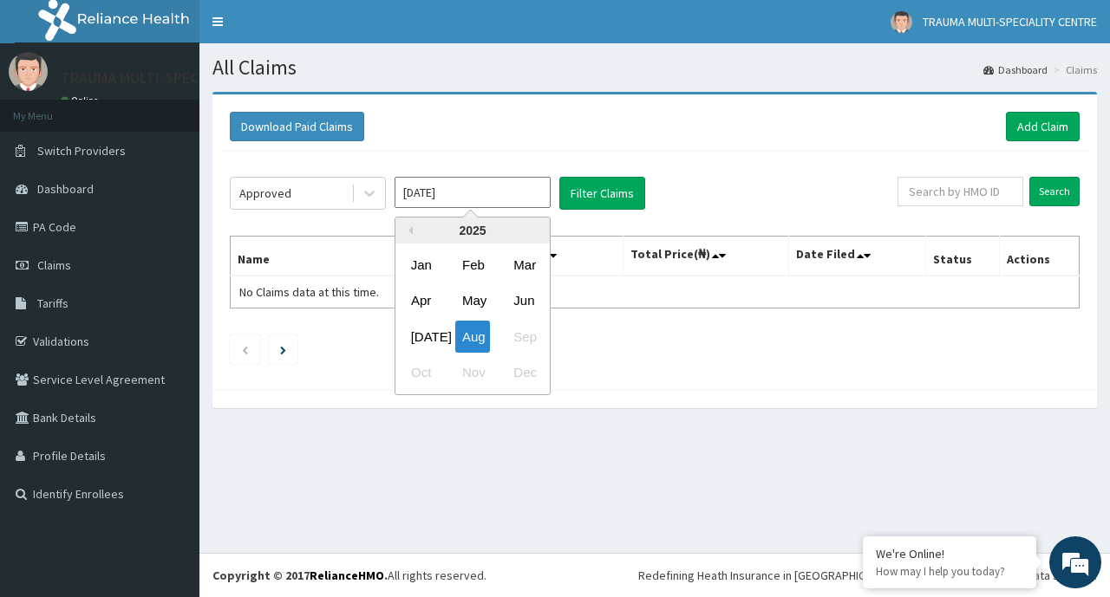
click at [486, 196] on input "[DATE]" at bounding box center [473, 192] width 156 height 31
click at [463, 337] on div "Aug" at bounding box center [472, 337] width 35 height 32
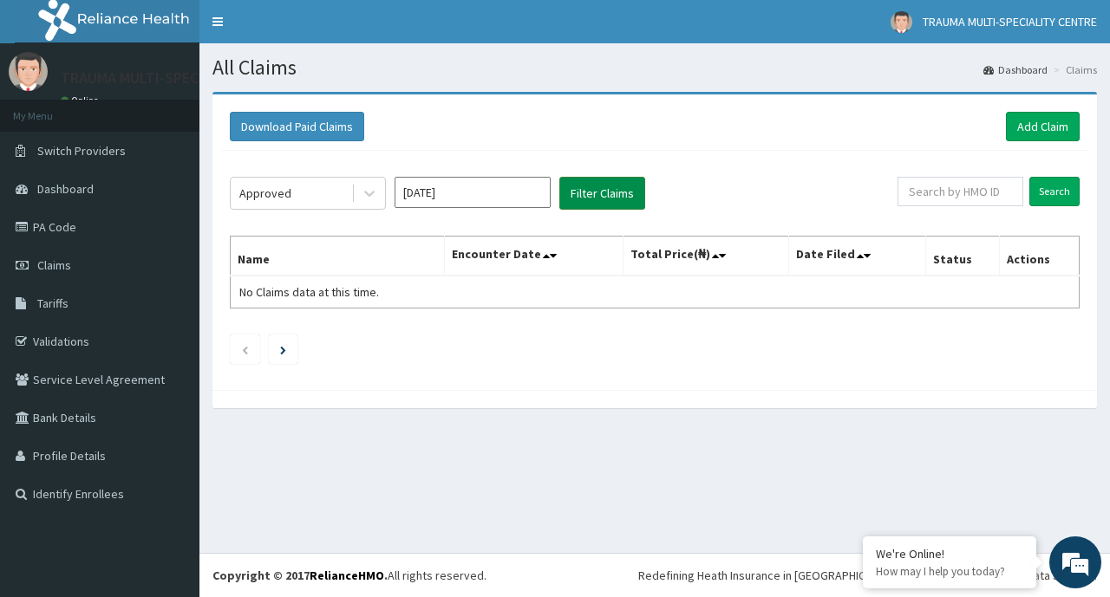
click at [585, 192] on button "Filter Claims" at bounding box center [602, 193] width 86 height 33
click at [369, 192] on icon at bounding box center [369, 193] width 17 height 17
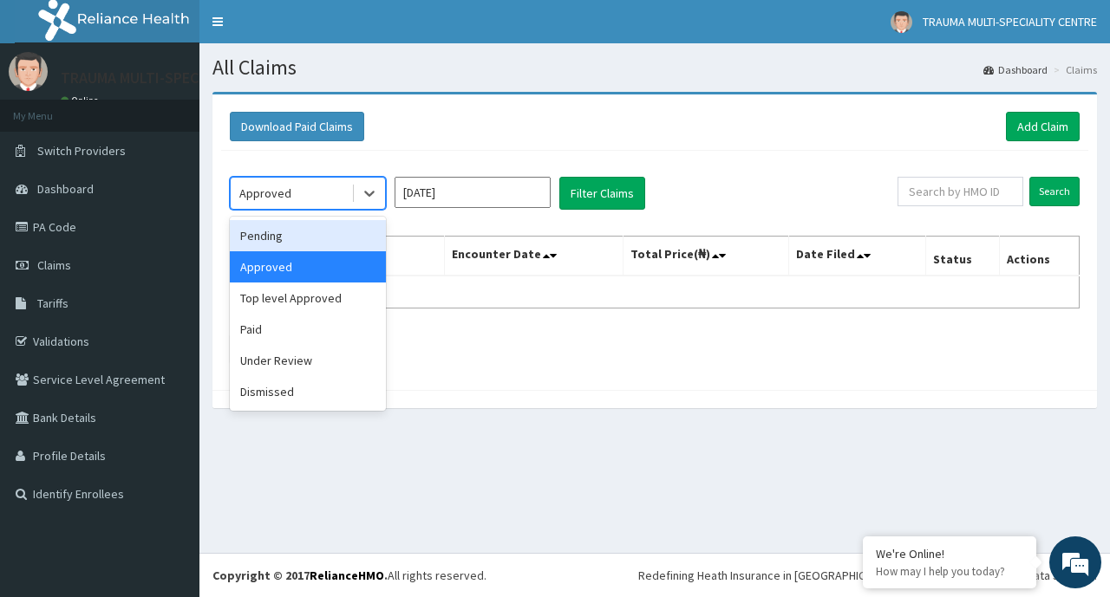
click at [271, 237] on div "Pending" at bounding box center [308, 235] width 156 height 31
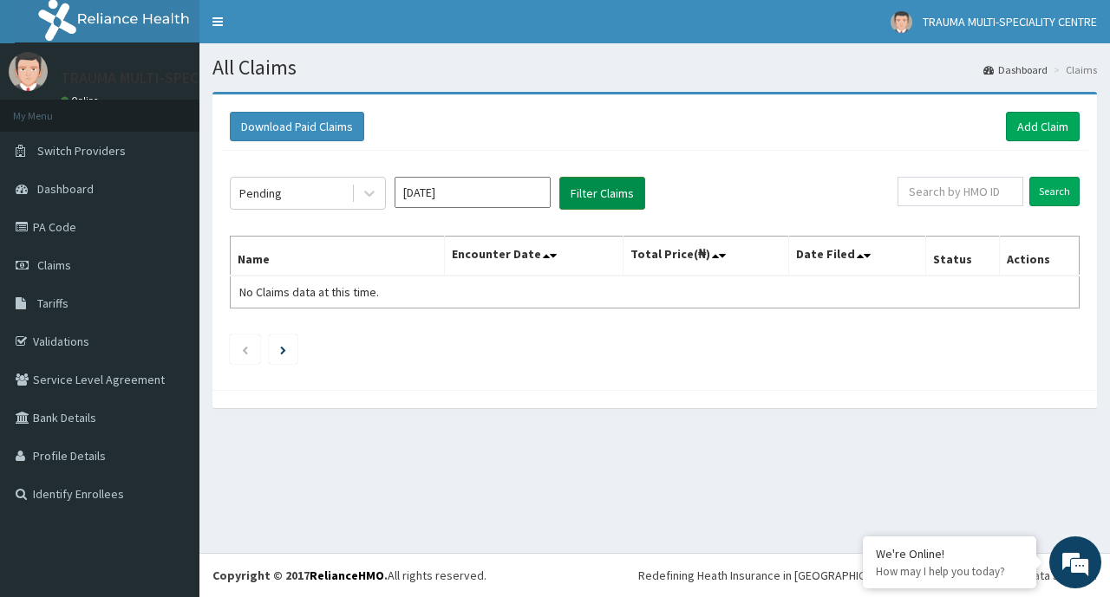
click at [584, 202] on button "Filter Claims" at bounding box center [602, 193] width 86 height 33
click at [78, 232] on link "PA Code" at bounding box center [99, 227] width 199 height 38
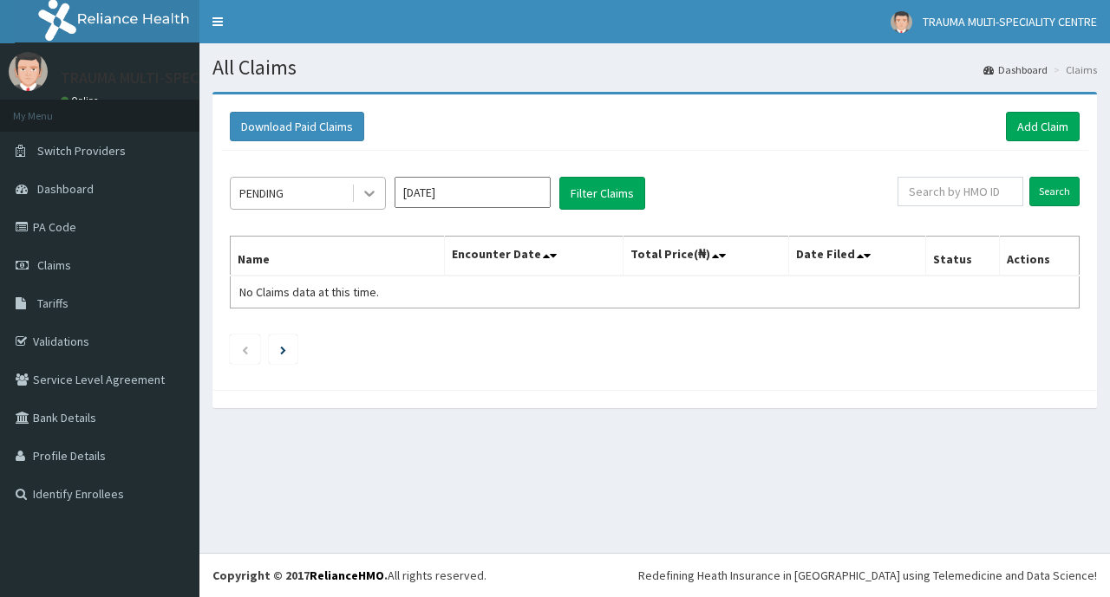
click at [365, 199] on icon at bounding box center [369, 193] width 17 height 17
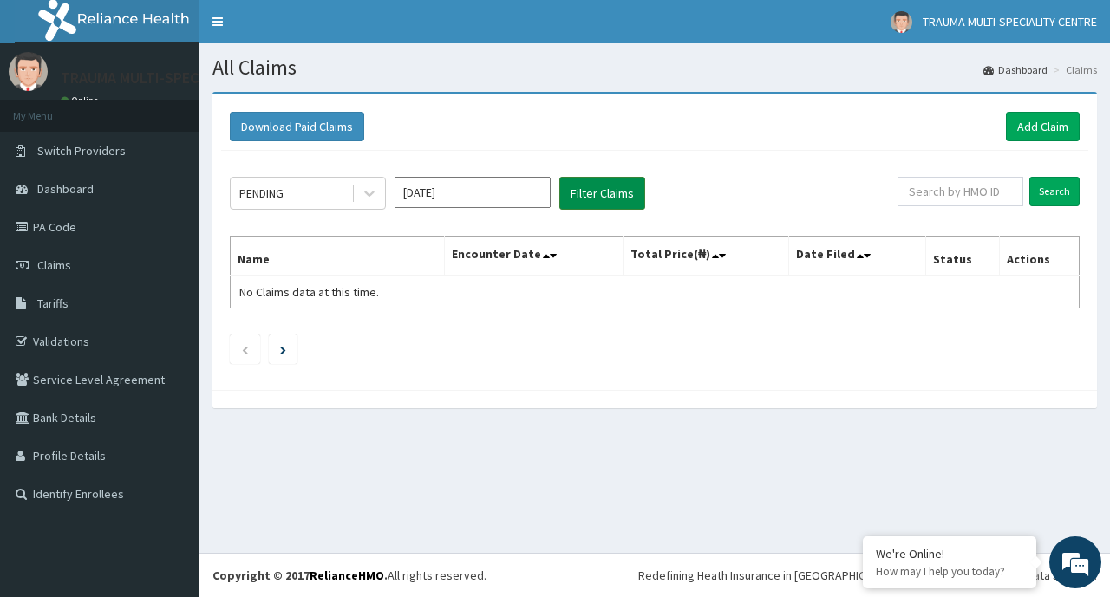
click at [595, 198] on button "Filter Claims" at bounding box center [602, 193] width 86 height 33
click at [374, 194] on icon at bounding box center [369, 193] width 17 height 17
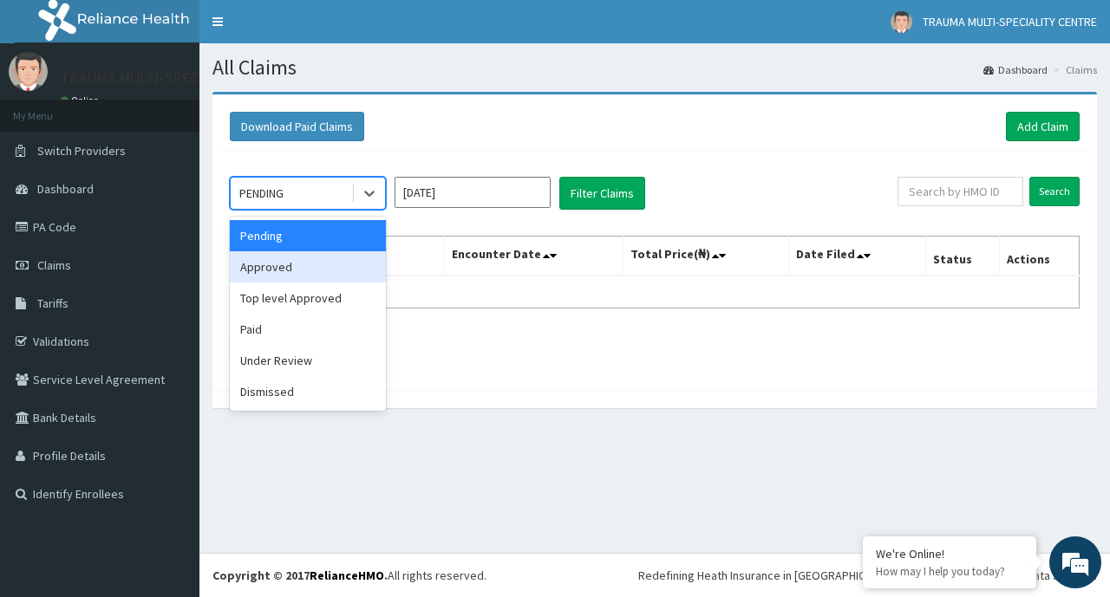
click at [285, 271] on div "Approved" at bounding box center [308, 266] width 156 height 31
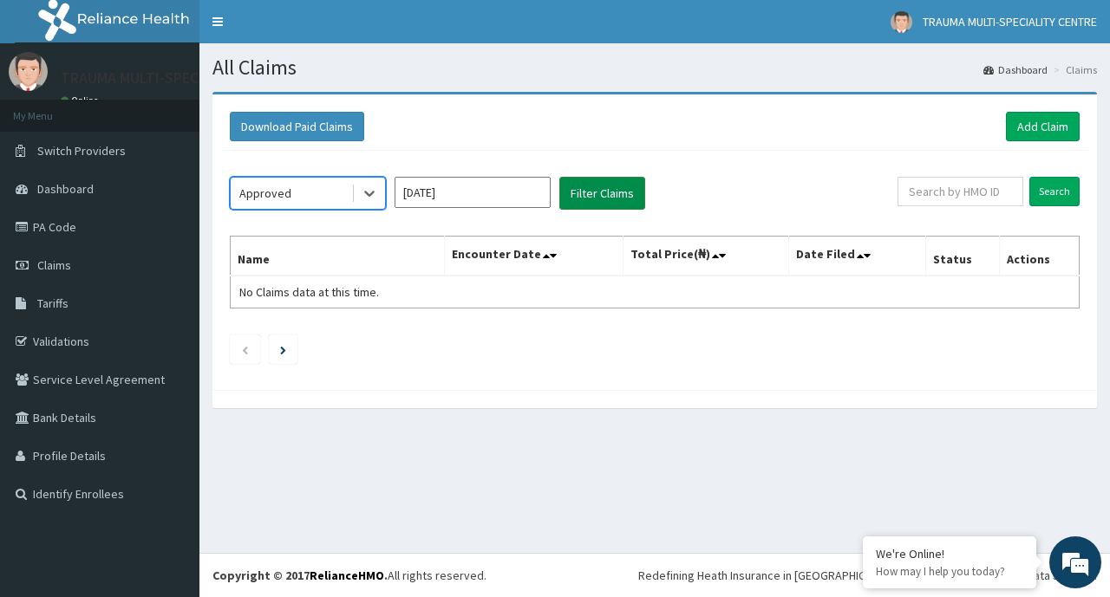
click at [606, 195] on button "Filter Claims" at bounding box center [602, 193] width 86 height 33
click at [604, 196] on button "Filter Claims" at bounding box center [602, 193] width 86 height 33
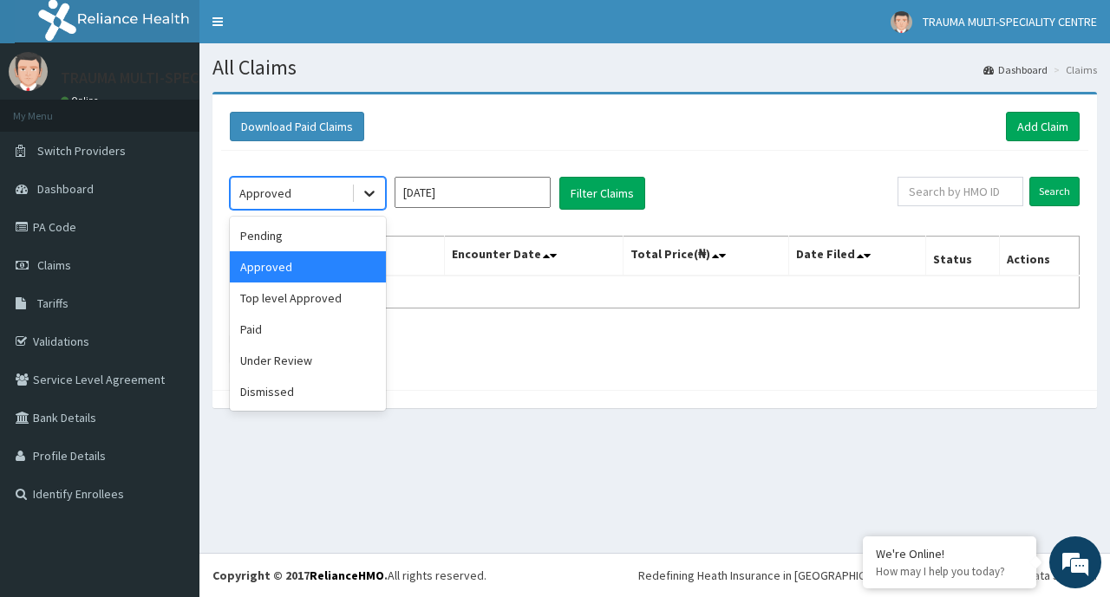
click at [366, 192] on icon at bounding box center [369, 195] width 10 height 6
click at [288, 327] on div "Paid" at bounding box center [308, 329] width 156 height 31
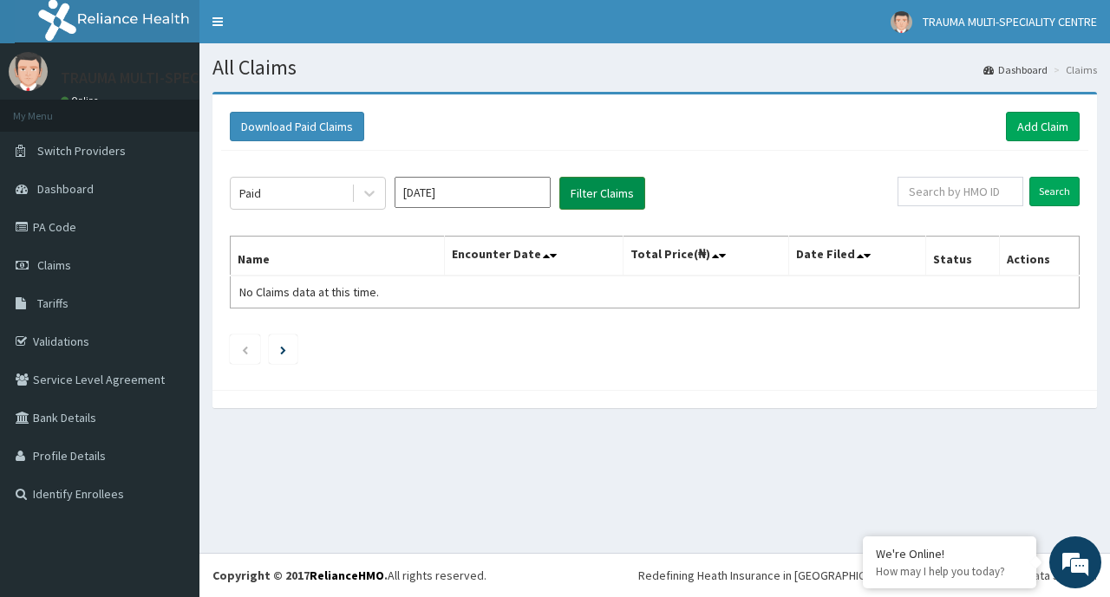
click at [598, 195] on button "Filter Claims" at bounding box center [602, 193] width 86 height 33
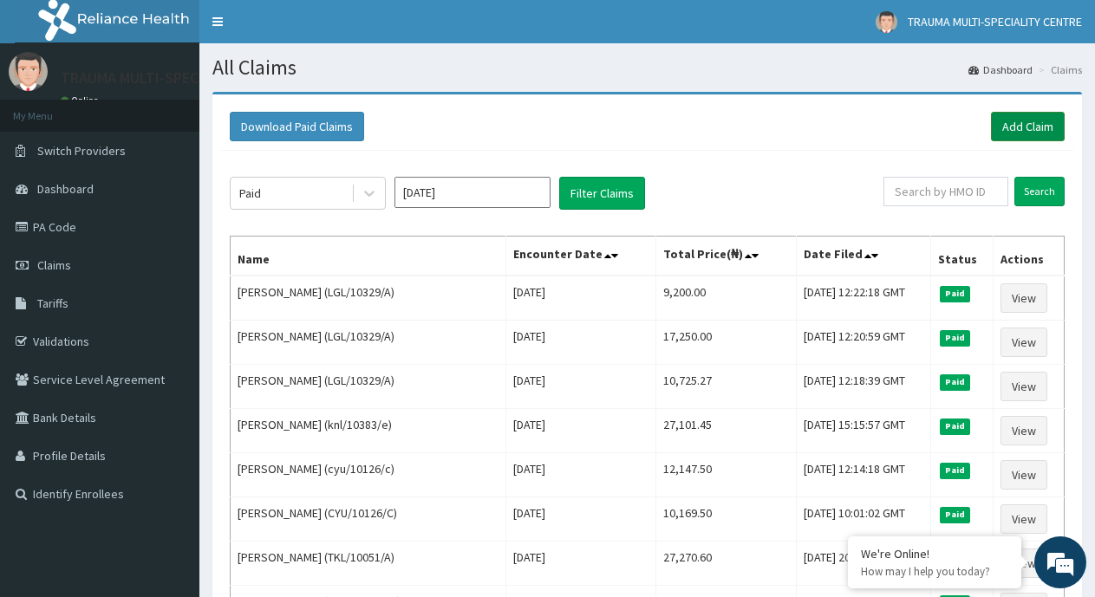
click at [1035, 127] on link "Add Claim" at bounding box center [1028, 126] width 74 height 29
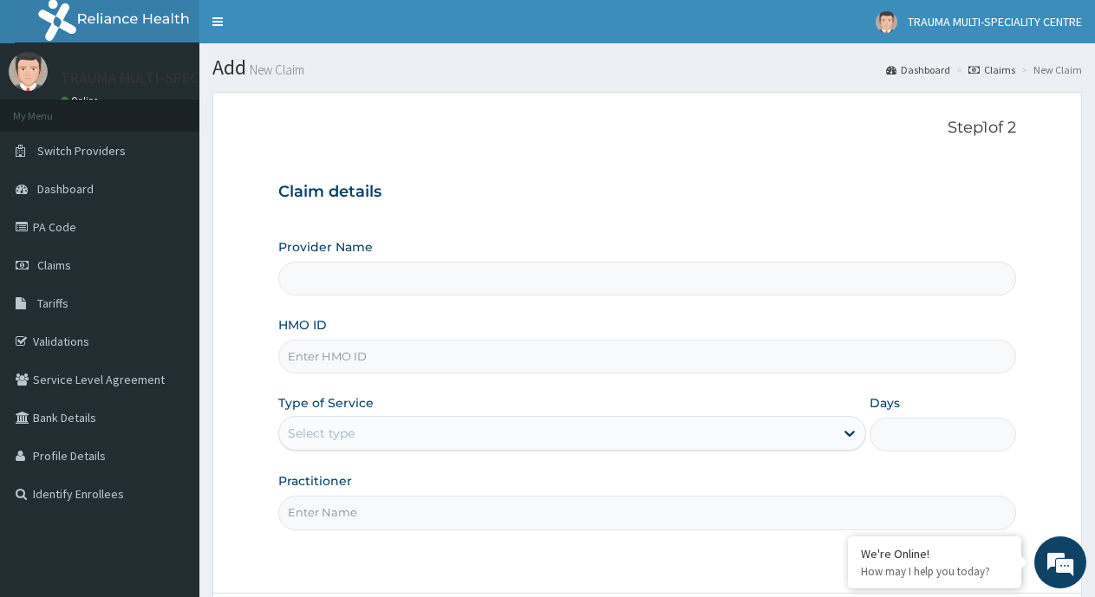
type input "TRAUMA MULTI-SPECIALIST CENTRE"
click at [353, 363] on input "HMO ID" at bounding box center [647, 357] width 738 height 34
paste input "VND/10523/A"
type input "VND/10523/A"
click at [329, 420] on div "Select type" at bounding box center [556, 434] width 554 height 28
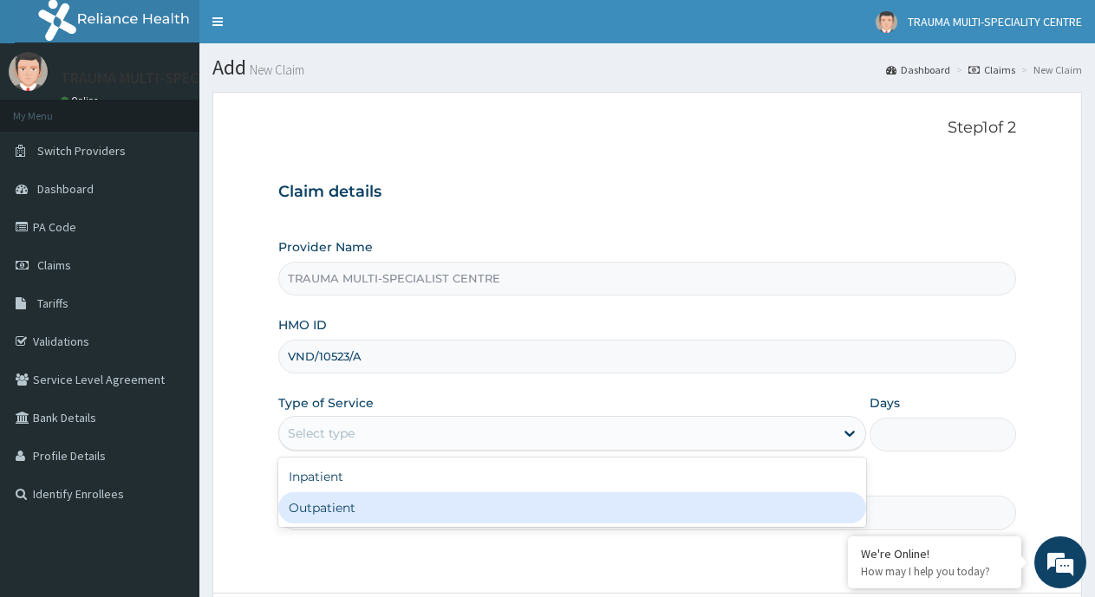
click at [339, 507] on div "Outpatient" at bounding box center [571, 507] width 587 height 31
type input "1"
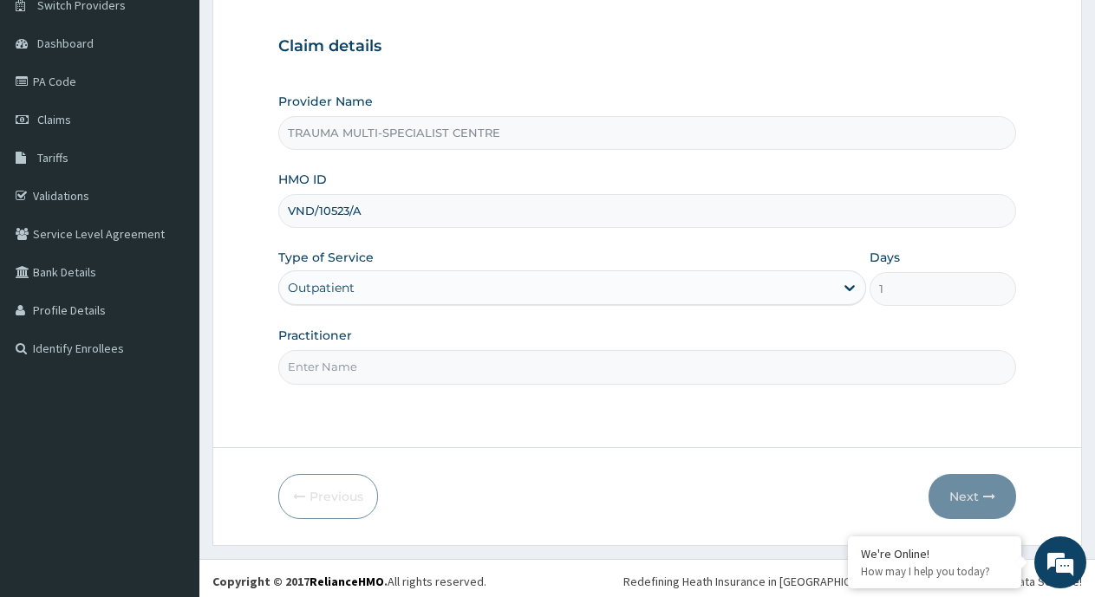
scroll to position [152, 0]
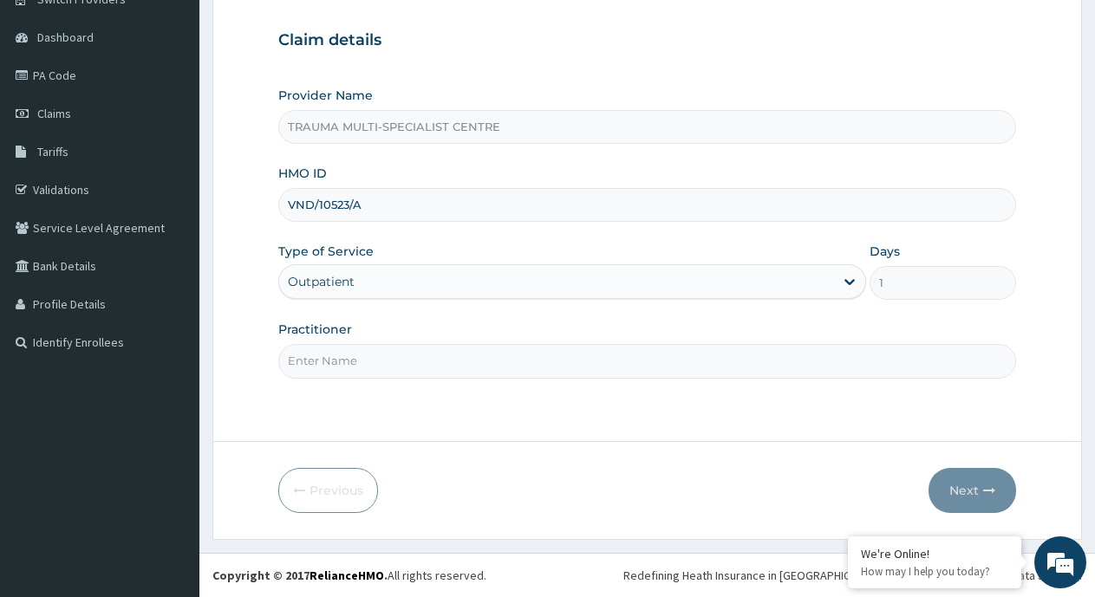
click at [352, 357] on input "Practitioner" at bounding box center [647, 361] width 738 height 34
type input "DR ITODO"
click at [975, 492] on button "Next" at bounding box center [973, 490] width 88 height 45
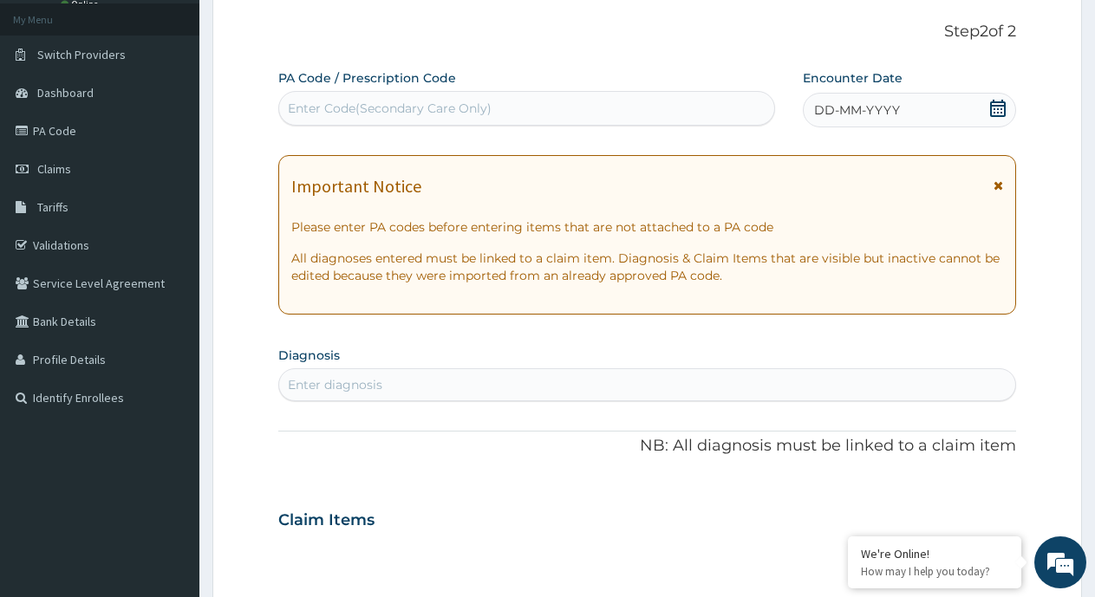
scroll to position [65, 0]
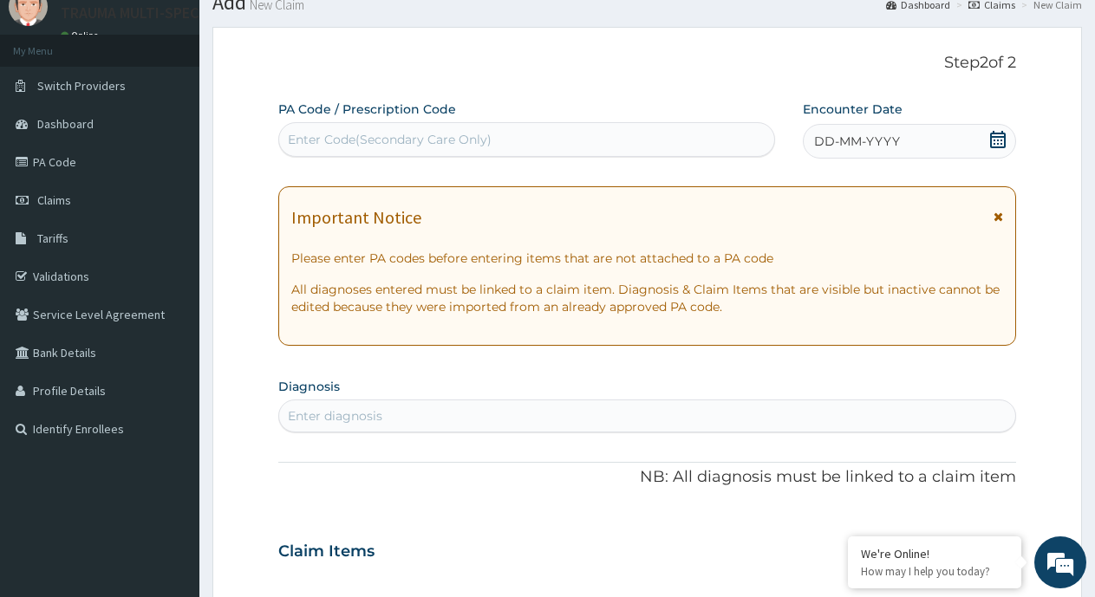
click at [1002, 134] on icon at bounding box center [997, 139] width 17 height 17
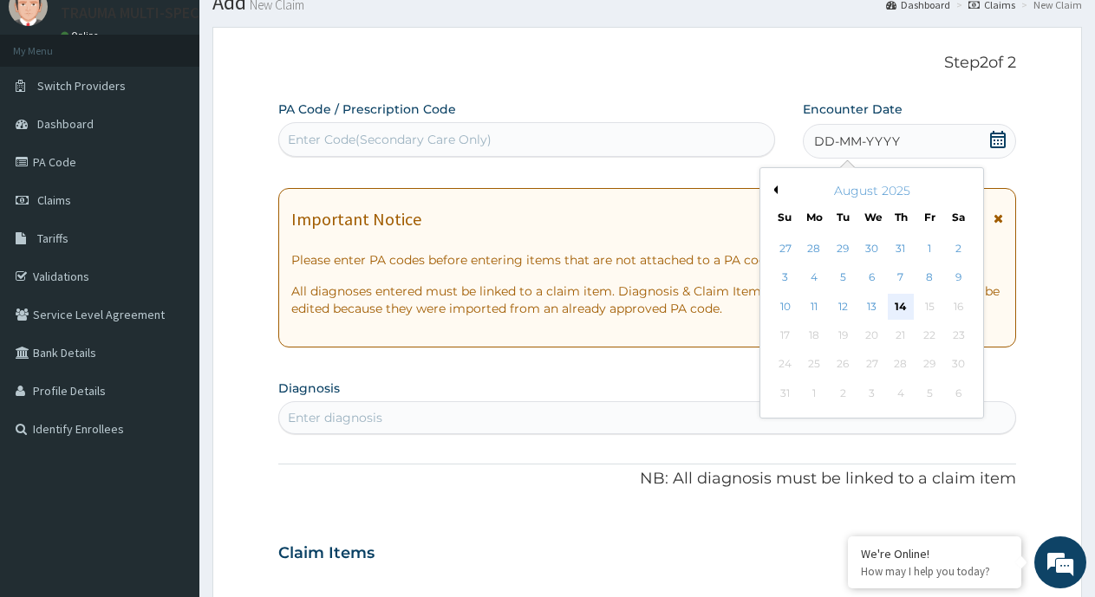
click at [902, 310] on div "14" at bounding box center [901, 307] width 26 height 26
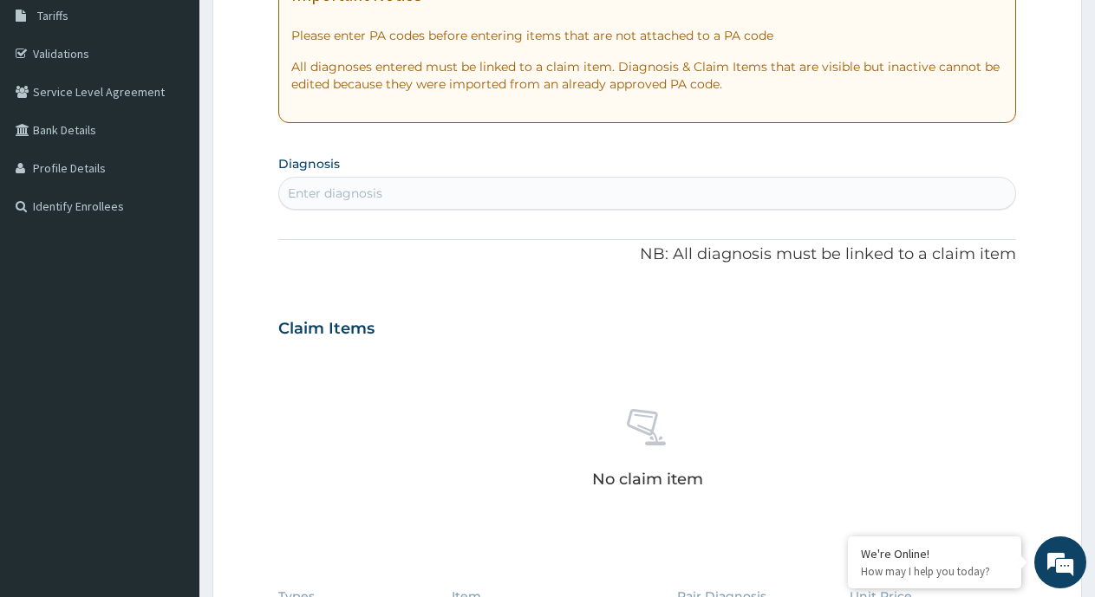
scroll to position [325, 0]
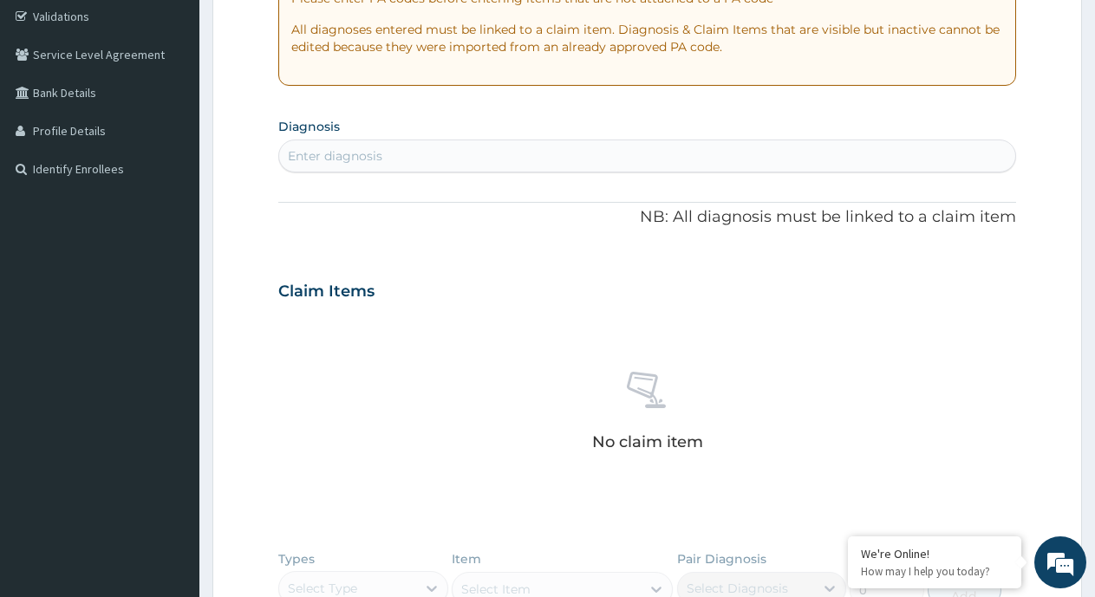
click at [399, 149] on div "Enter diagnosis" at bounding box center [647, 156] width 736 height 28
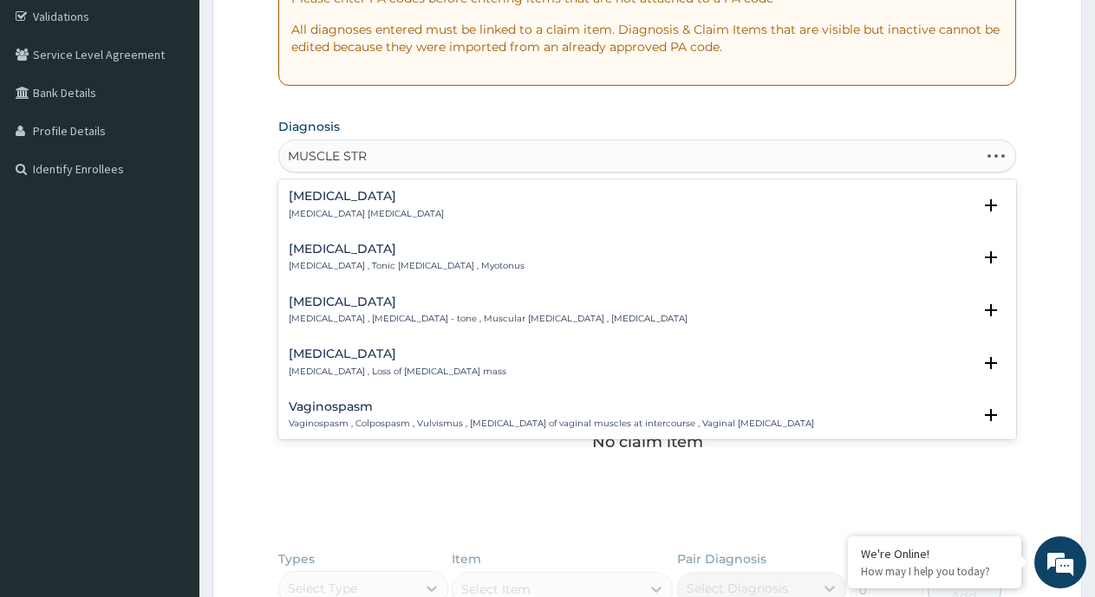
type input "MUSCLE STRA"
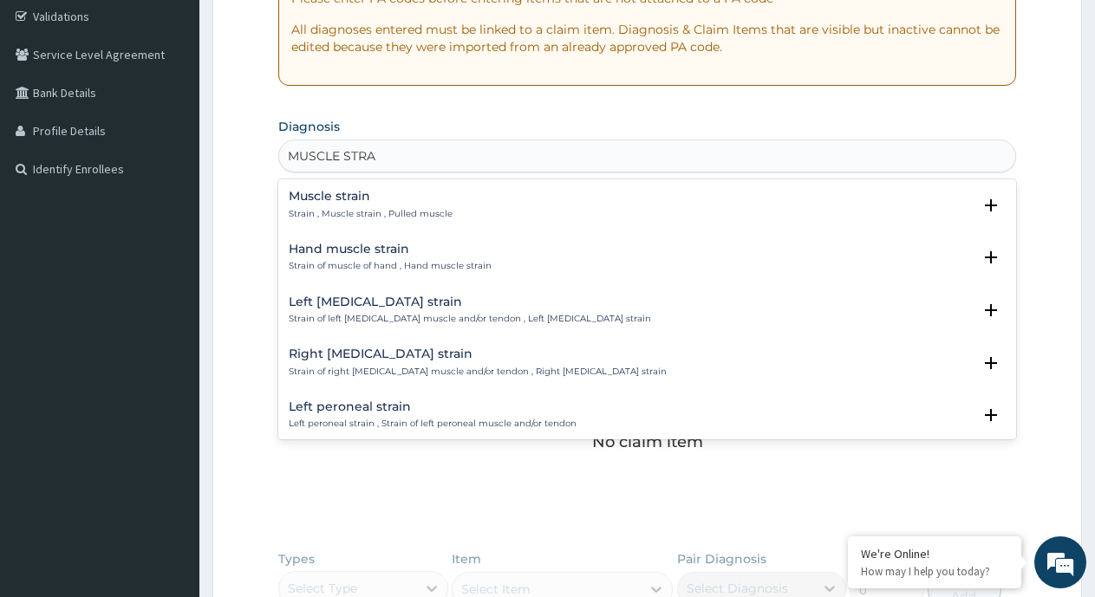
click at [375, 195] on h4 "Muscle strain" at bounding box center [371, 196] width 164 height 13
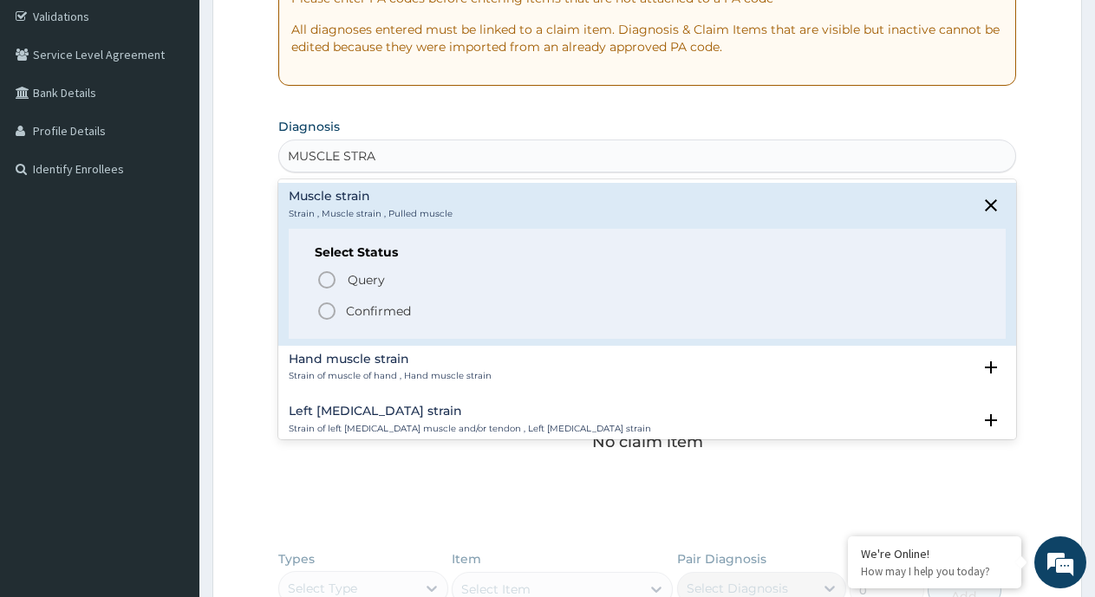
click at [342, 314] on span "Confirmed" at bounding box center [647, 311] width 663 height 21
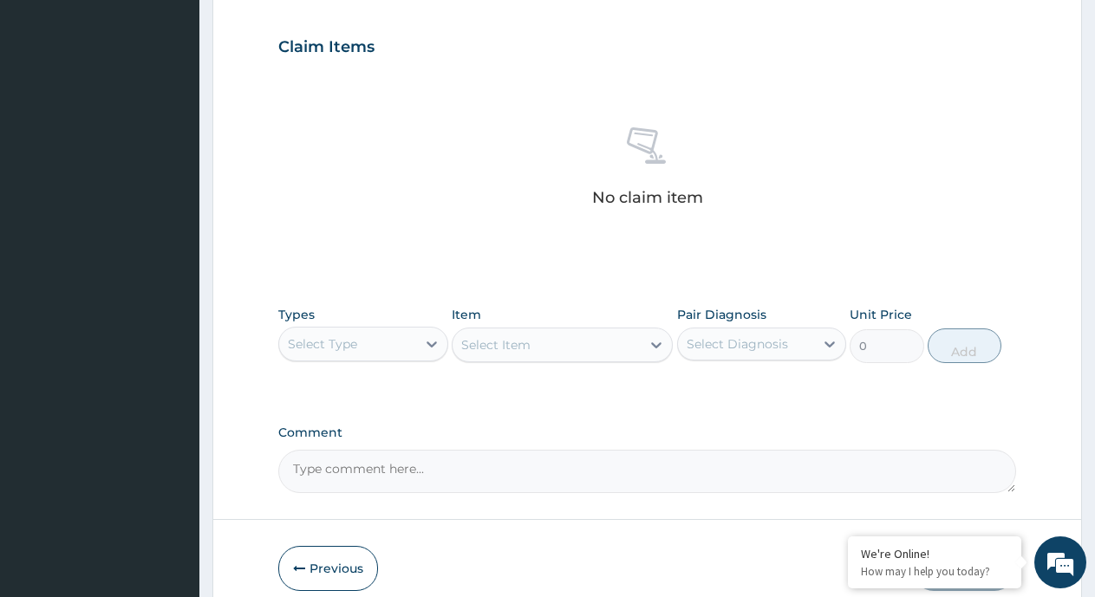
scroll to position [585, 0]
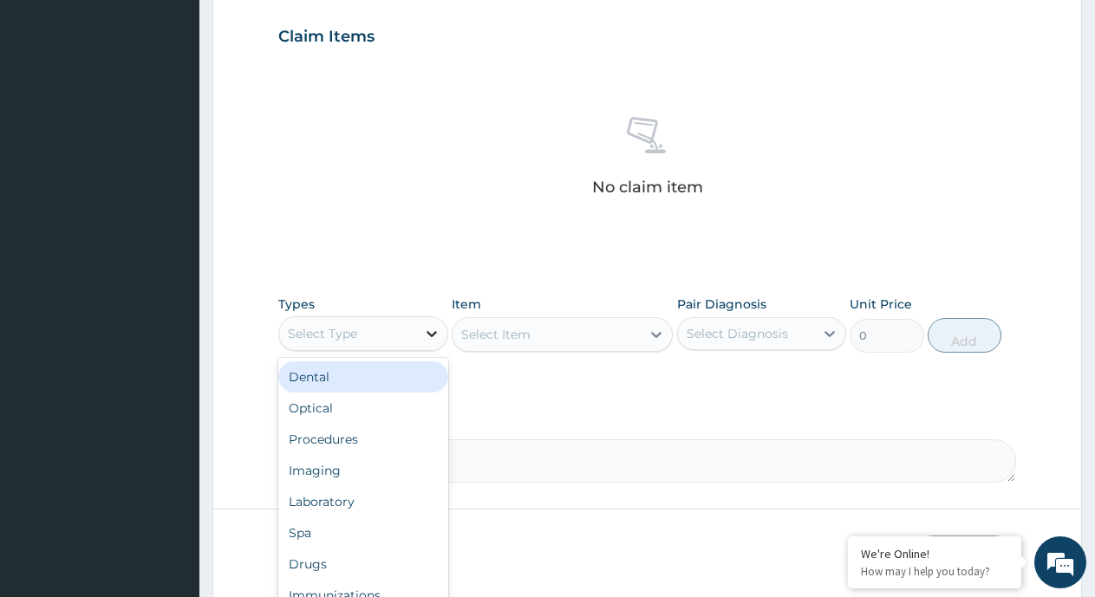
click at [427, 332] on icon at bounding box center [432, 334] width 10 height 6
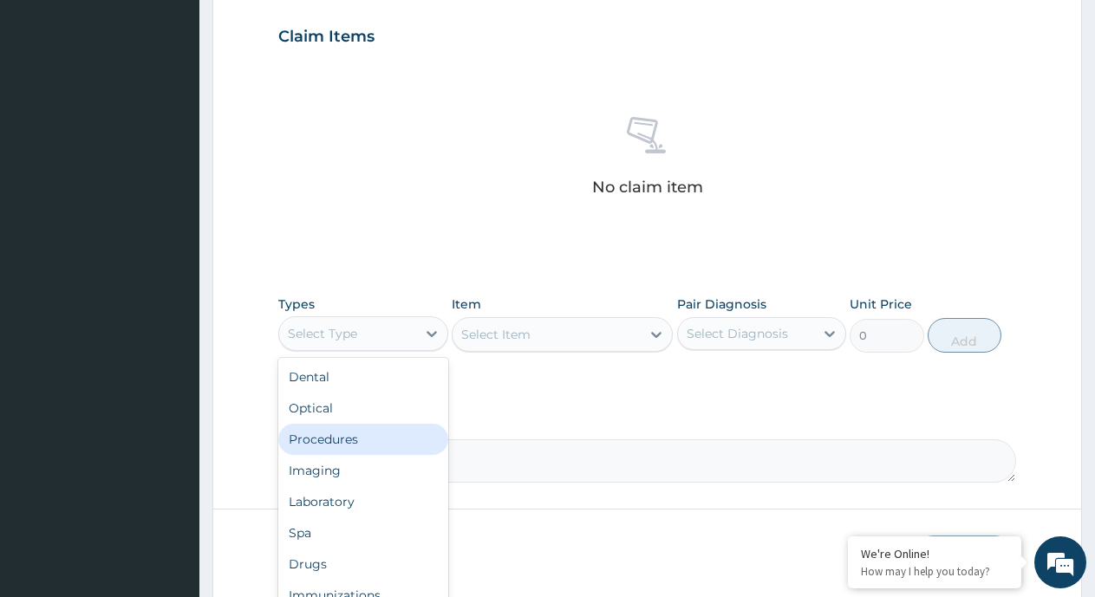
click at [347, 440] on div "Procedures" at bounding box center [363, 439] width 170 height 31
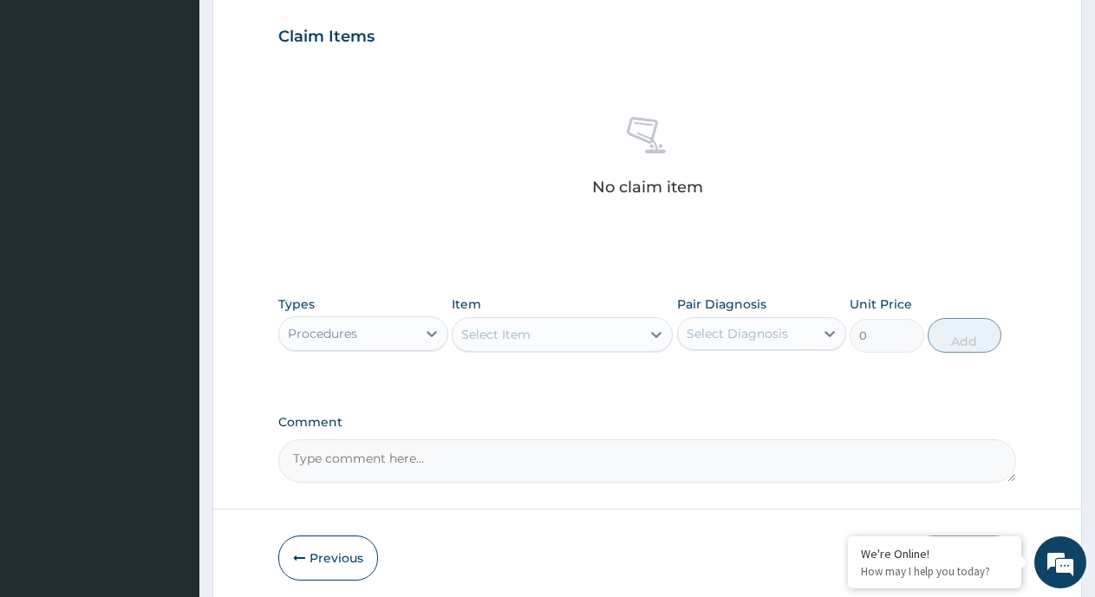
click at [568, 342] on div "Select Item" at bounding box center [547, 335] width 188 height 28
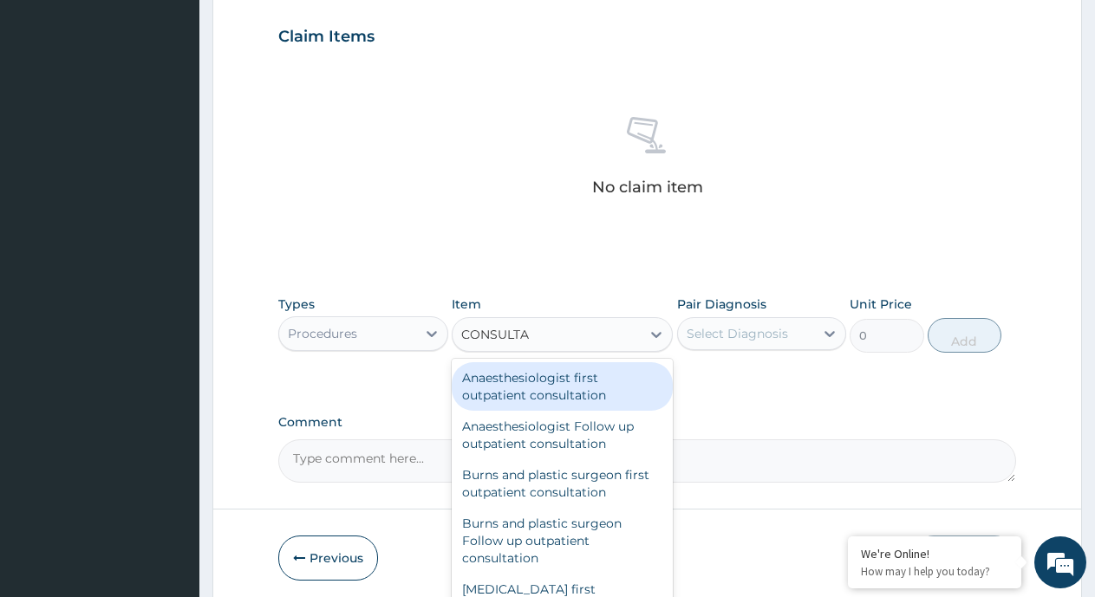
type input "CONSULTAT"
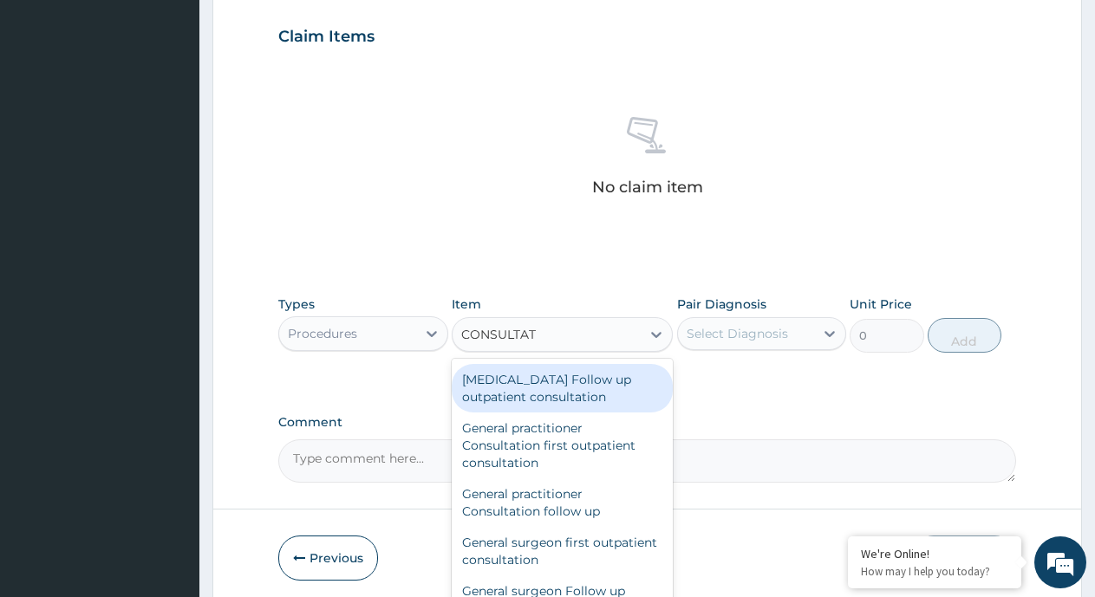
scroll to position [954, 0]
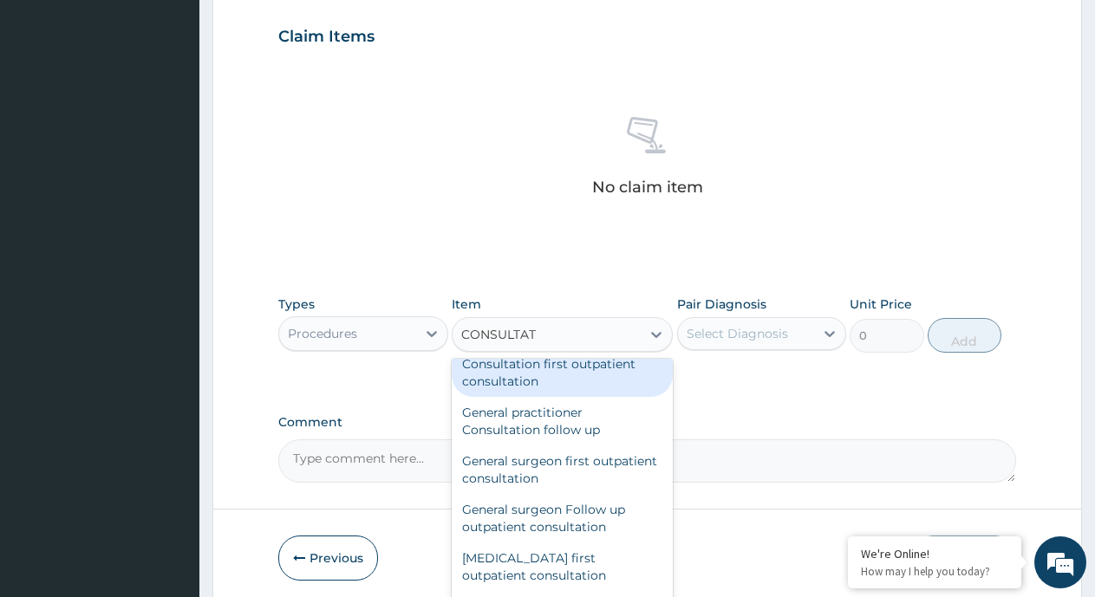
click at [510, 370] on div "General practitioner Consultation first outpatient consultation" at bounding box center [562, 364] width 221 height 66
type input "3547.5"
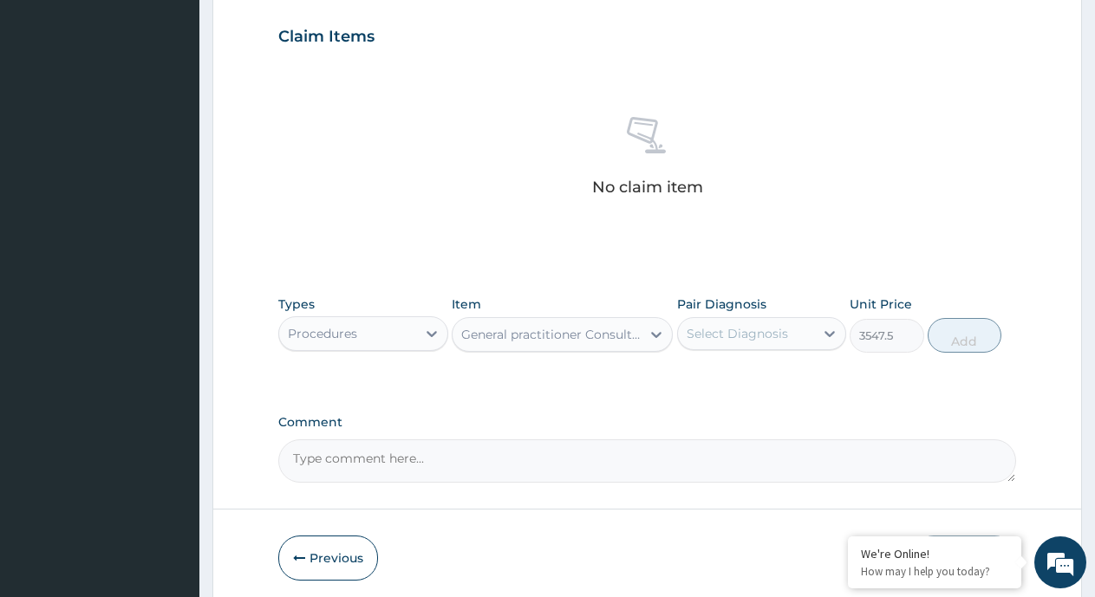
click at [786, 339] on div "Select Diagnosis" at bounding box center [737, 333] width 101 height 17
click at [732, 380] on label "Muscle strain" at bounding box center [747, 376] width 82 height 17
checkbox input "true"
click at [963, 335] on button "Add" at bounding box center [965, 335] width 74 height 35
type input "0"
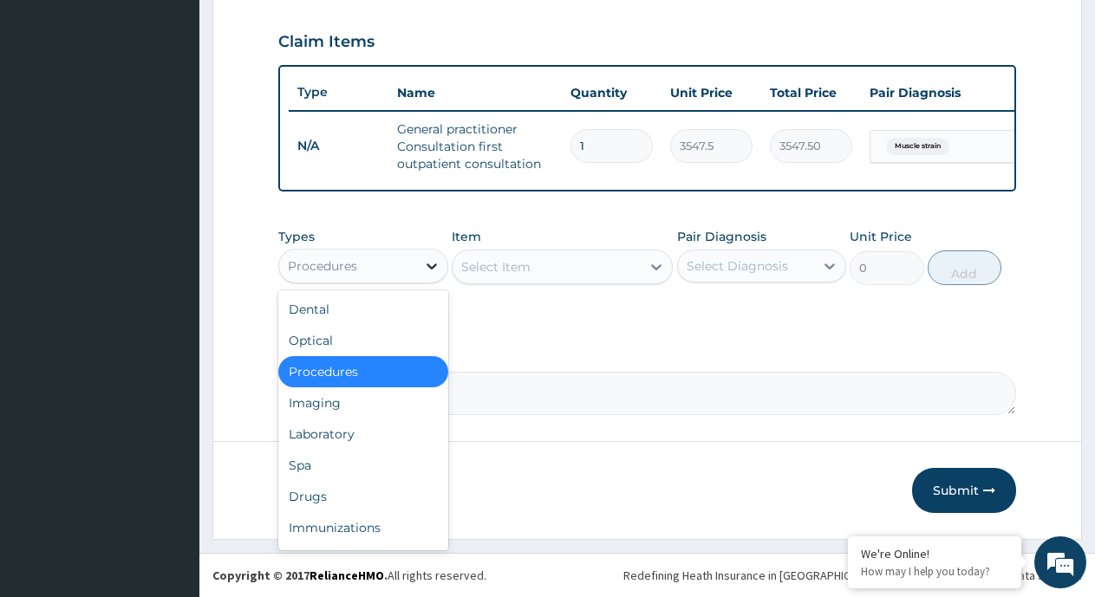
click at [423, 275] on icon at bounding box center [431, 266] width 17 height 17
click at [329, 512] on div "Drugs" at bounding box center [363, 496] width 170 height 31
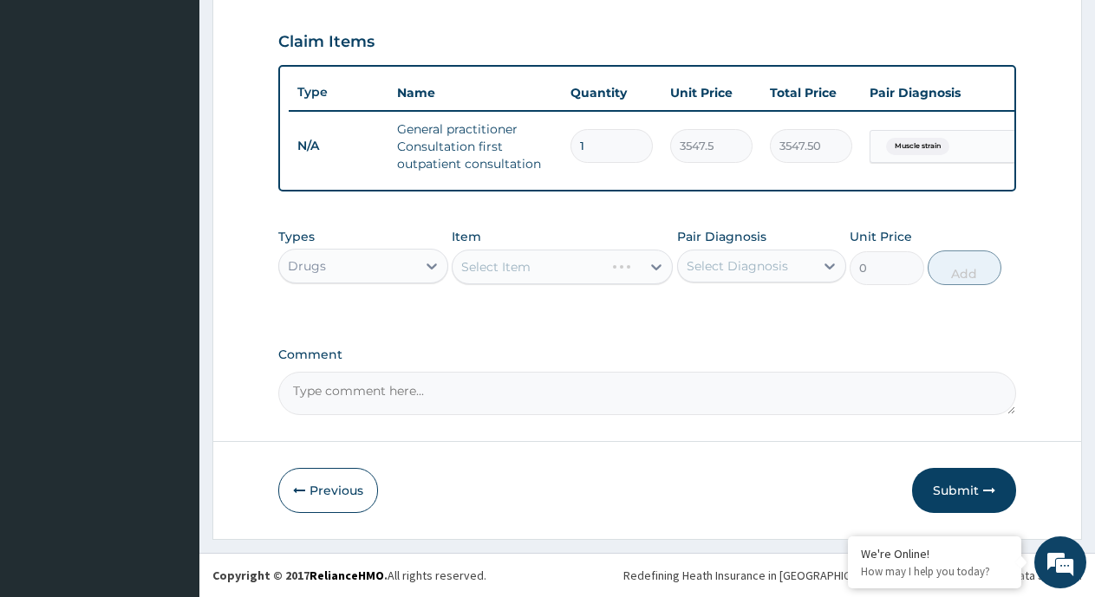
click at [571, 275] on div "Select Item" at bounding box center [529, 267] width 152 height 28
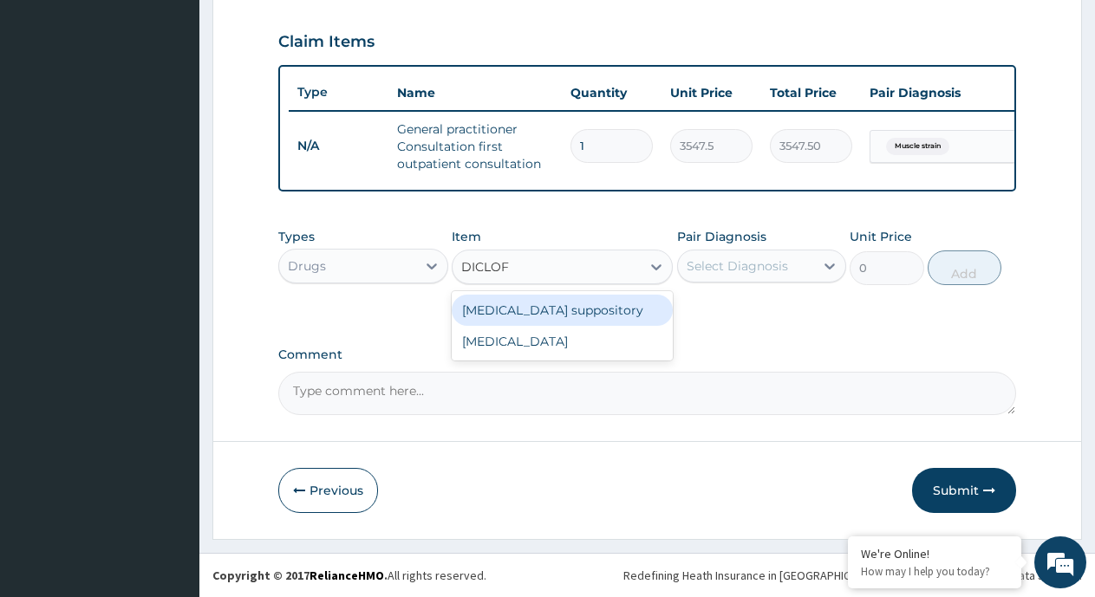
type input "DICLOFE"
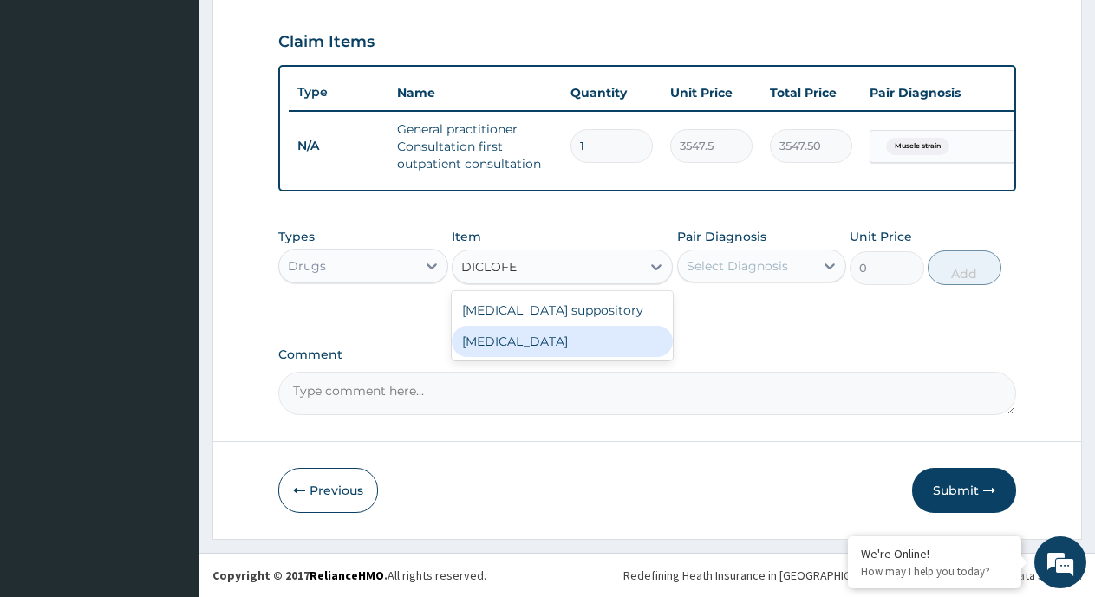
click at [498, 349] on div "Diclofenac" at bounding box center [562, 341] width 221 height 31
type input "591.25"
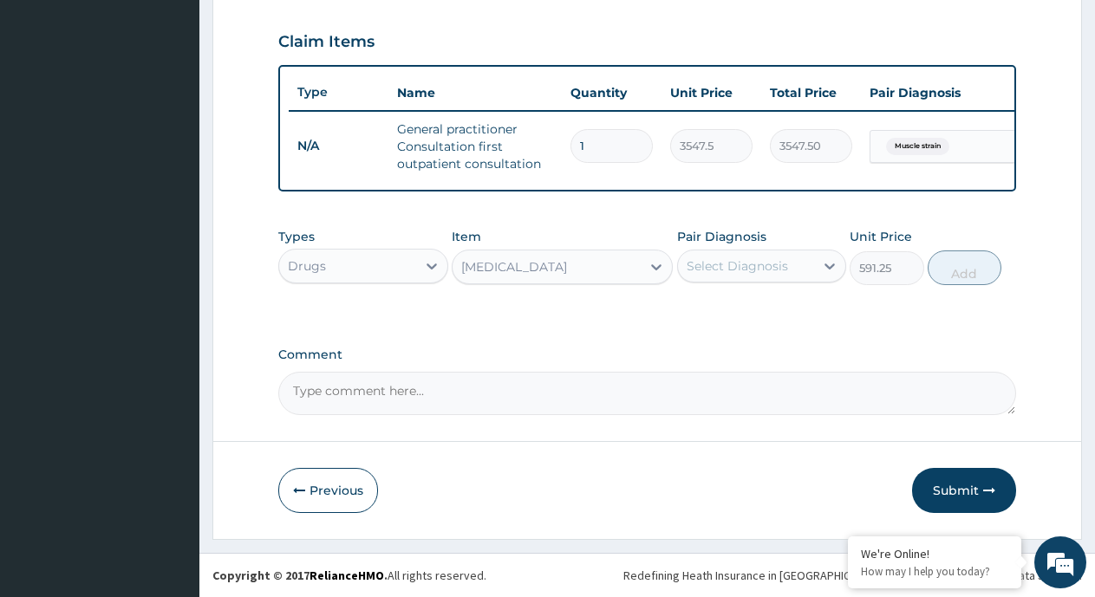
click at [771, 275] on div "Select Diagnosis" at bounding box center [737, 266] width 101 height 17
click at [614, 272] on div "Diclofenac" at bounding box center [547, 267] width 188 height 28
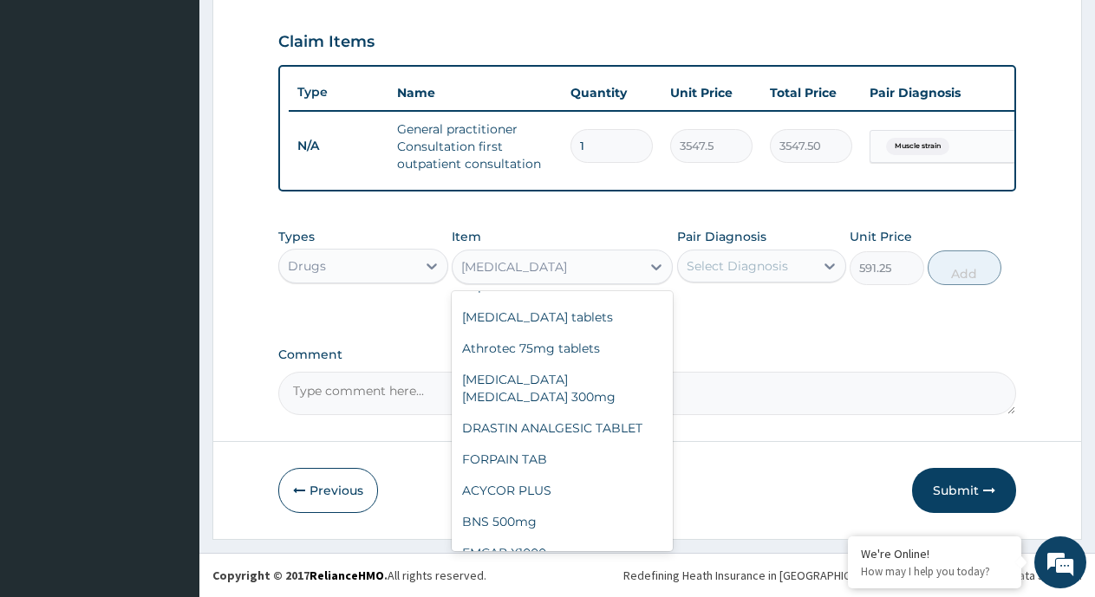
scroll to position [27305, 0]
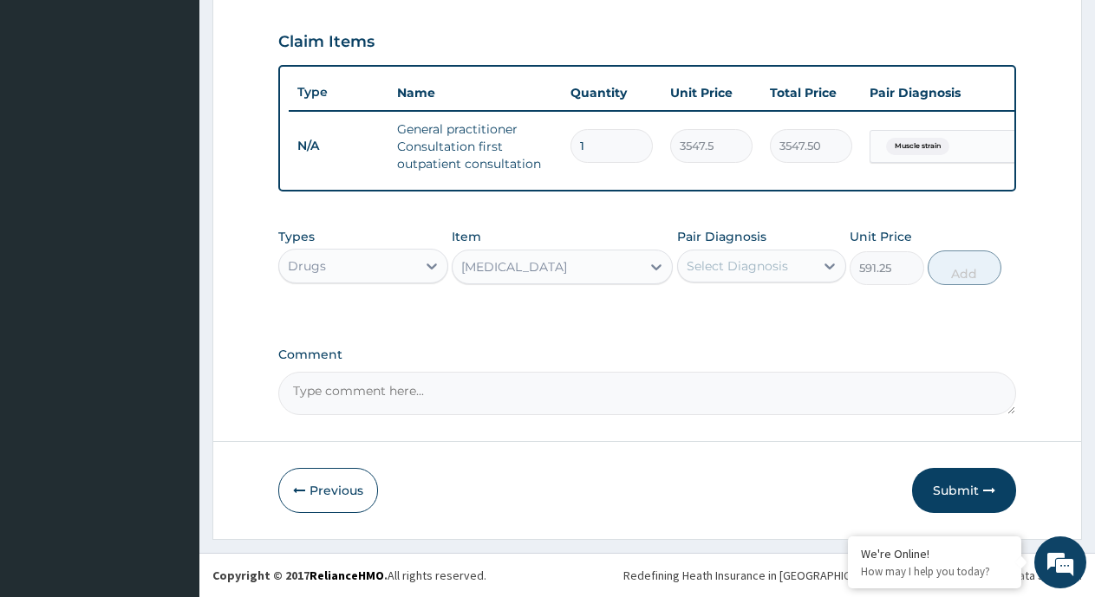
click at [540, 269] on div "Diclofenac" at bounding box center [547, 267] width 188 height 28
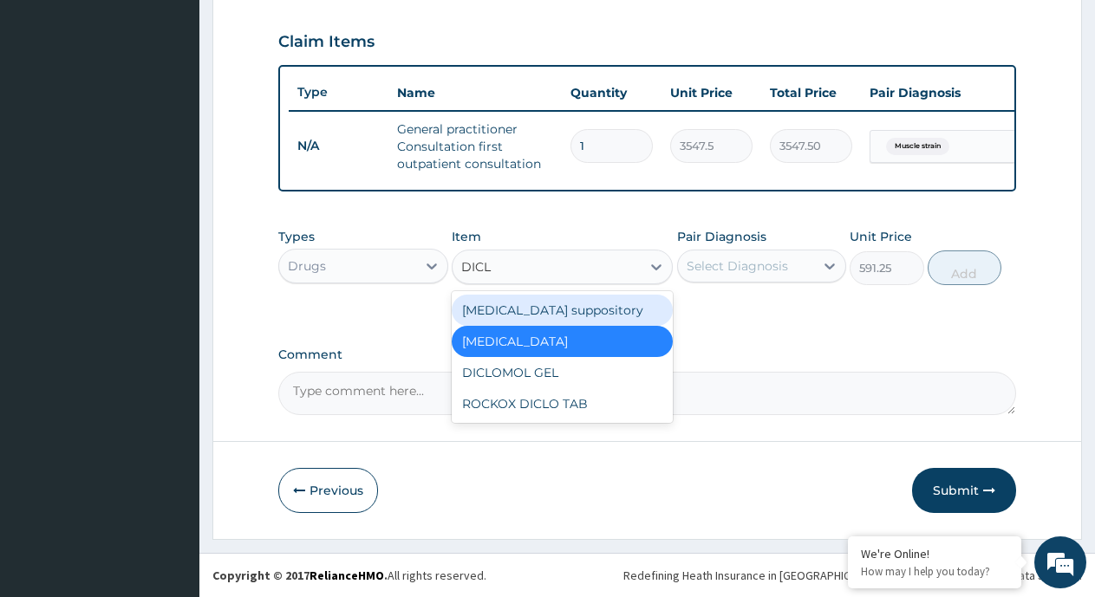
type input "DICLO"
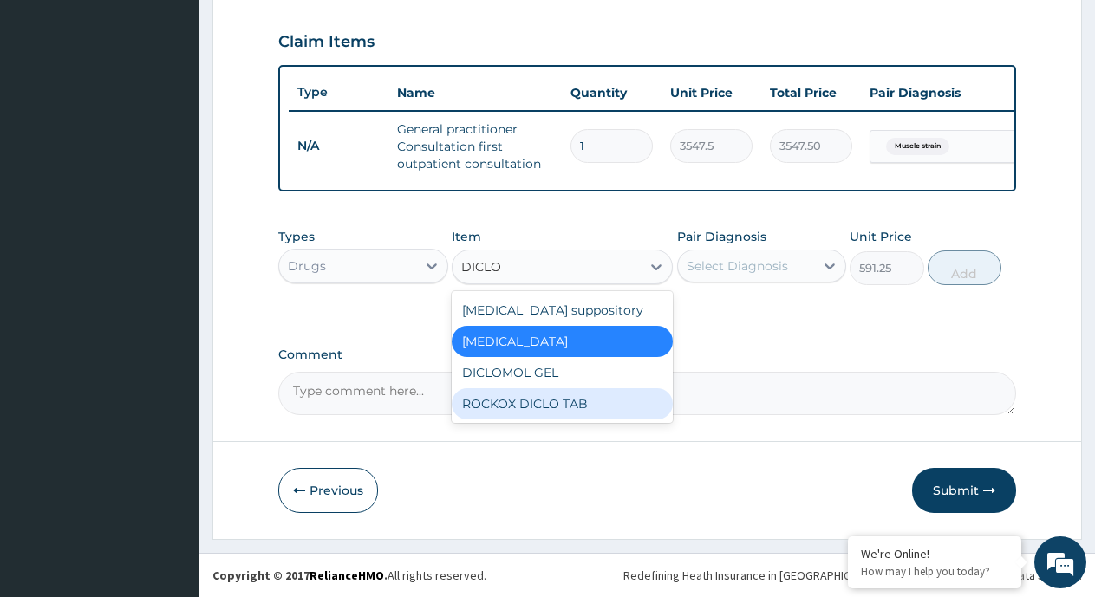
click at [537, 411] on div "ROCKOX DICLO TAB" at bounding box center [562, 403] width 221 height 31
type input "82.775"
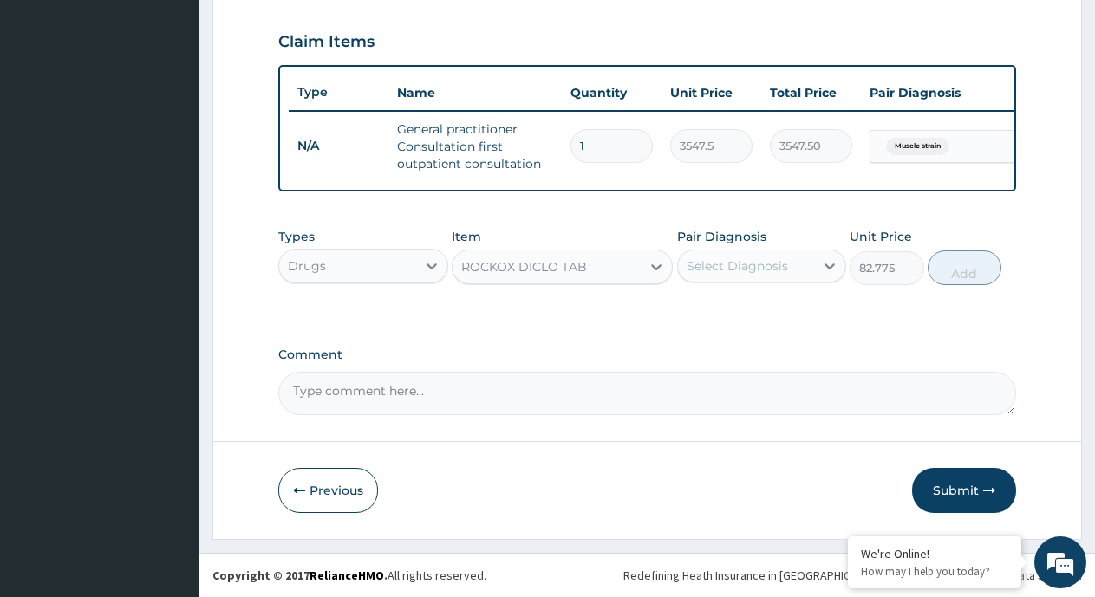
click at [754, 268] on div "Select Diagnosis" at bounding box center [737, 266] width 101 height 17
click at [731, 317] on label "Muscle strain" at bounding box center [747, 308] width 82 height 17
checkbox input "true"
click at [959, 280] on button "Add" at bounding box center [965, 268] width 74 height 35
type input "0"
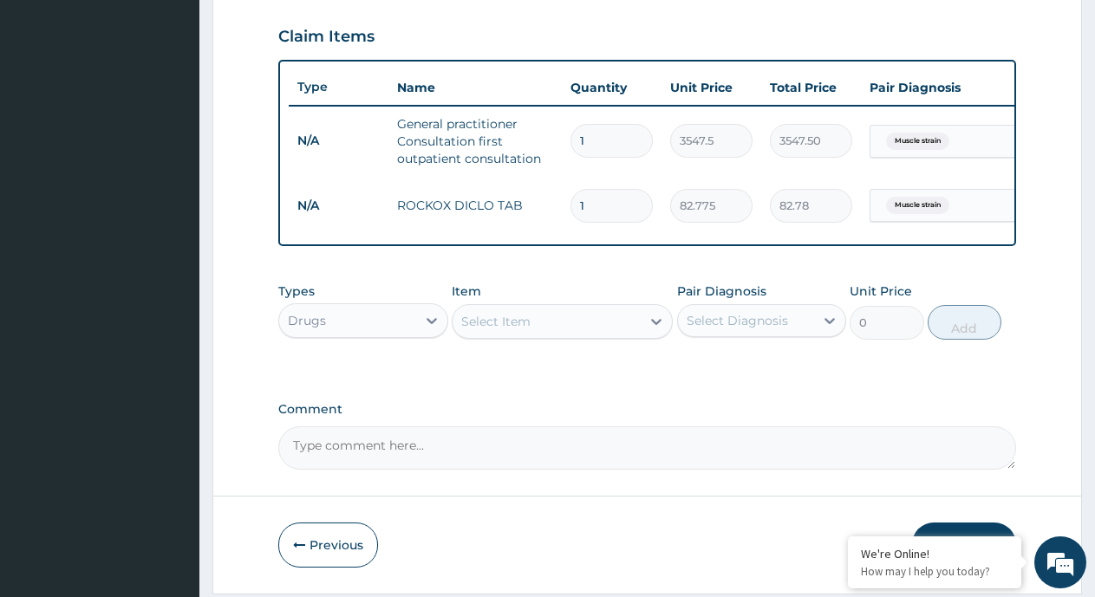
type input "10"
type input "827.75"
type input "10"
click at [595, 336] on div "Select Item" at bounding box center [547, 322] width 188 height 28
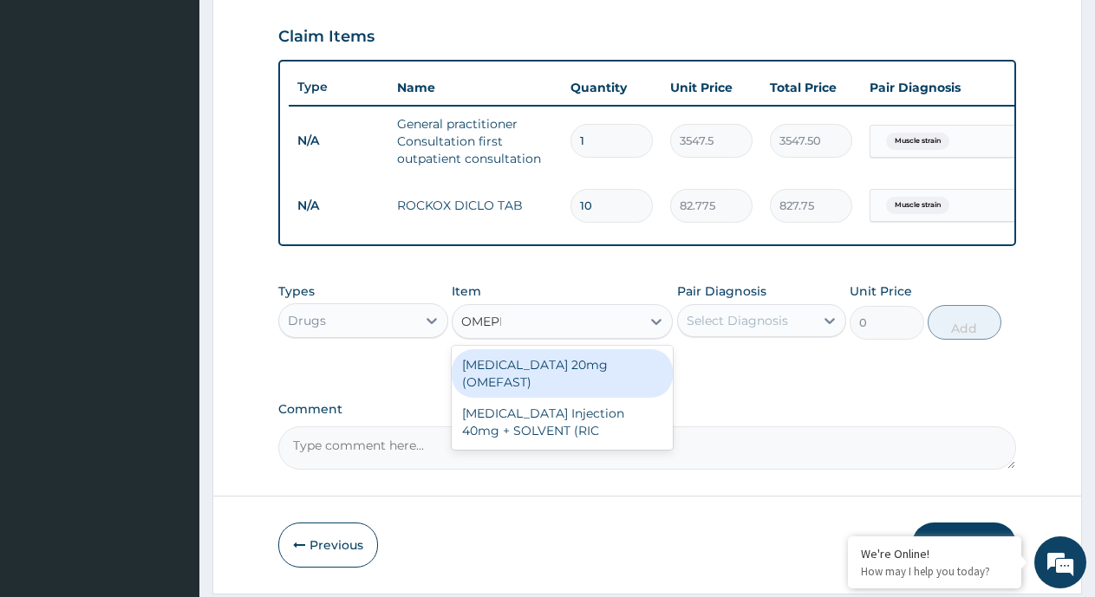
type input "OMEPRA"
click at [571, 381] on div "OMEPRAZOLE 20mg (OMEFAST)" at bounding box center [562, 373] width 221 height 49
type input "82.775"
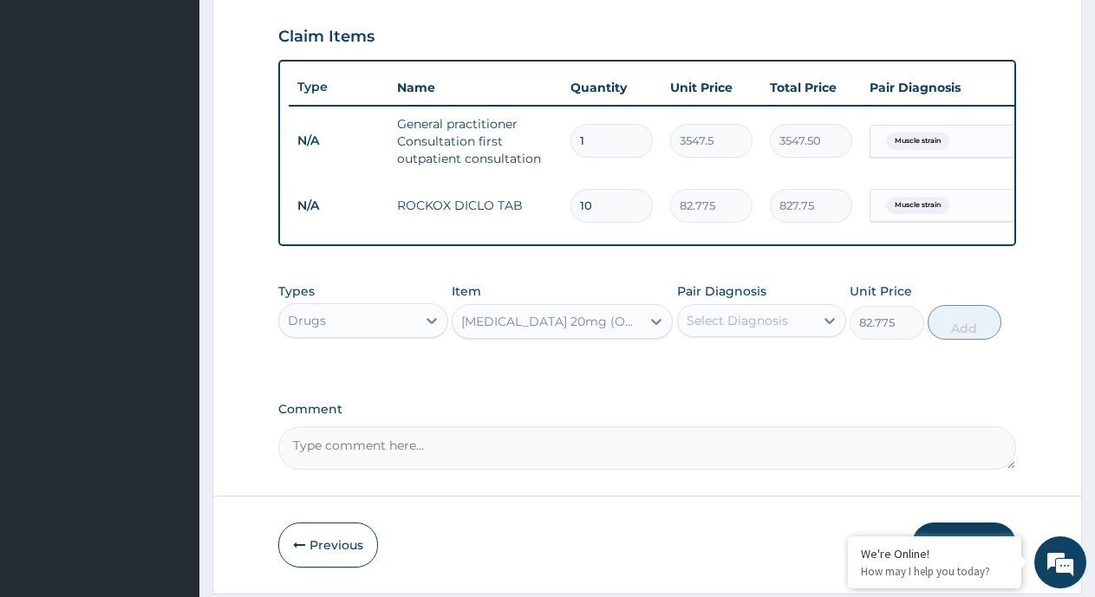
click at [793, 329] on div "Select Diagnosis" at bounding box center [746, 321] width 137 height 28
click at [710, 372] on label "Muscle strain" at bounding box center [747, 363] width 82 height 17
checkbox input "true"
click at [958, 339] on button "Add" at bounding box center [965, 322] width 74 height 35
type input "0"
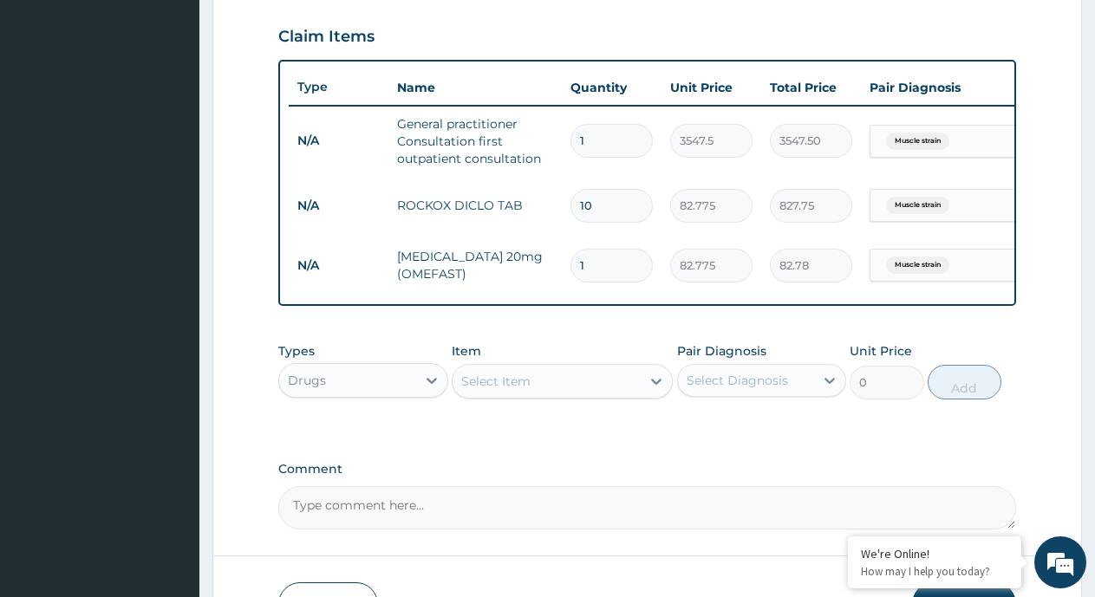
type input "0.00"
type input "5"
type input "413.88"
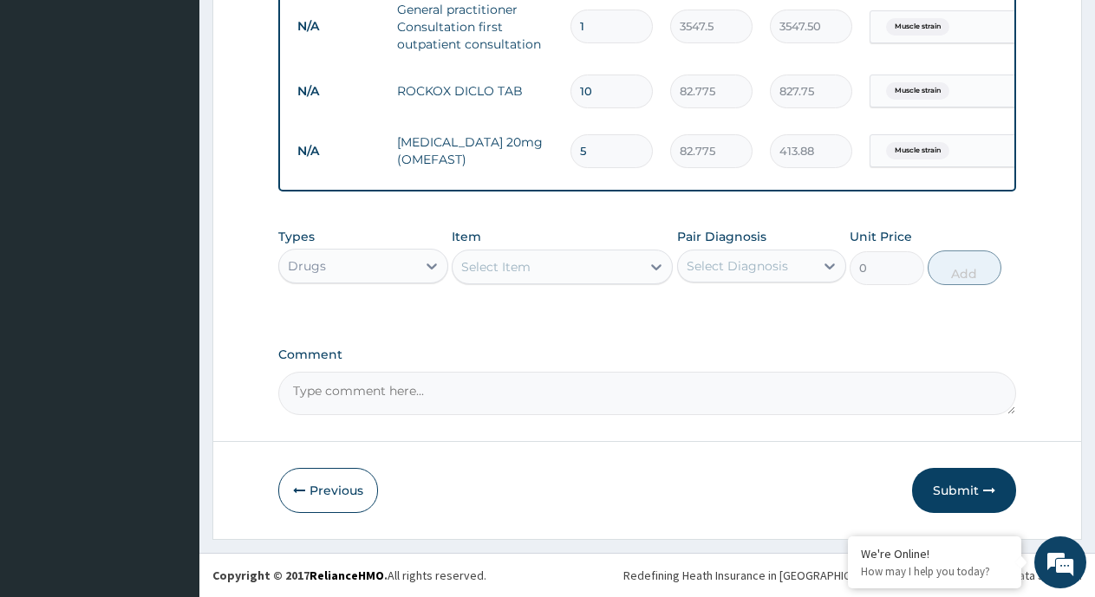
scroll to position [714, 0]
type input "5"
click at [944, 487] on button "Submit" at bounding box center [964, 490] width 104 height 45
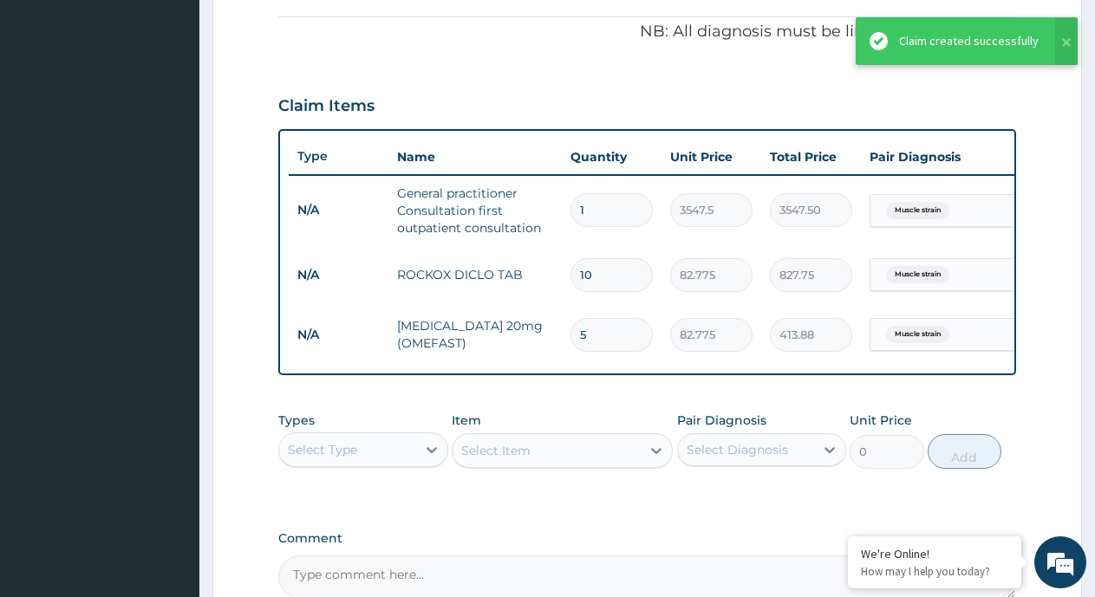
scroll to position [454, 0]
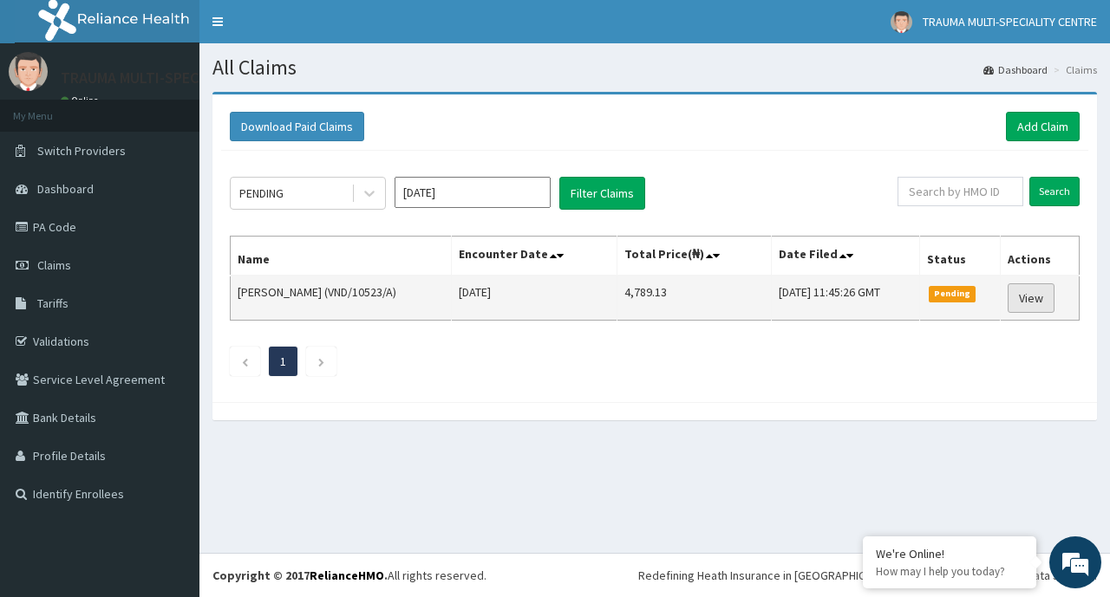
click at [1035, 298] on link "View" at bounding box center [1031, 298] width 47 height 29
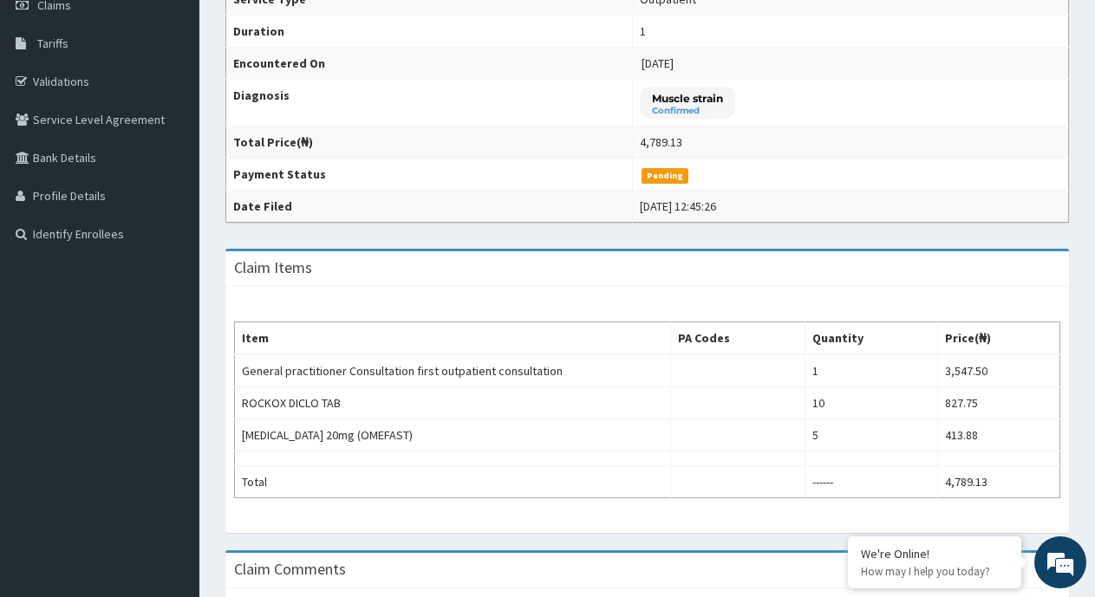
scroll to position [347, 0]
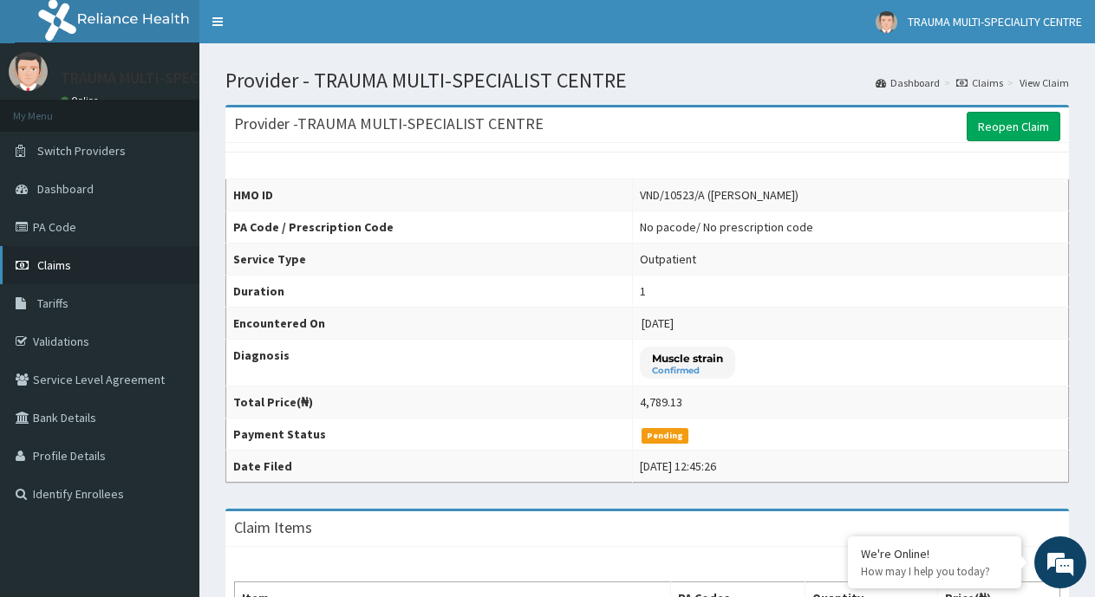
click at [69, 262] on span "Claims" at bounding box center [54, 266] width 34 height 16
